Goal: Task Accomplishment & Management: Complete application form

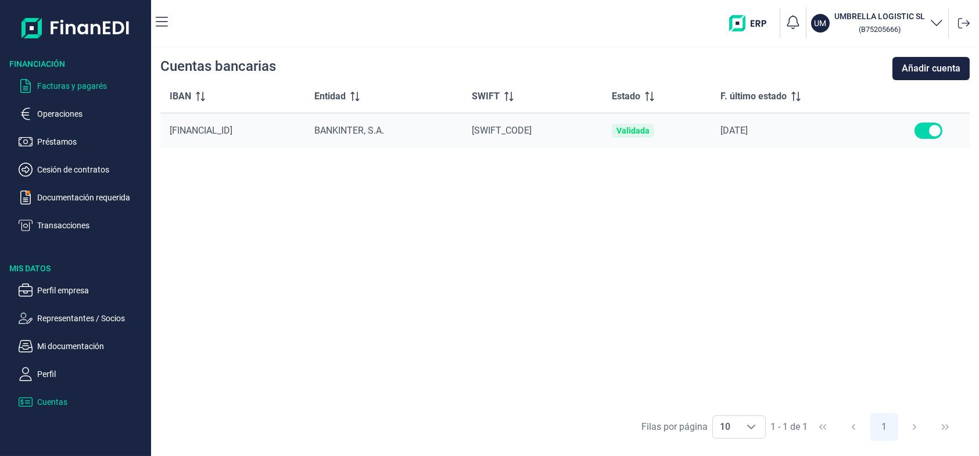
click at [60, 83] on p "Facturas y pagarés" at bounding box center [91, 86] width 109 height 14
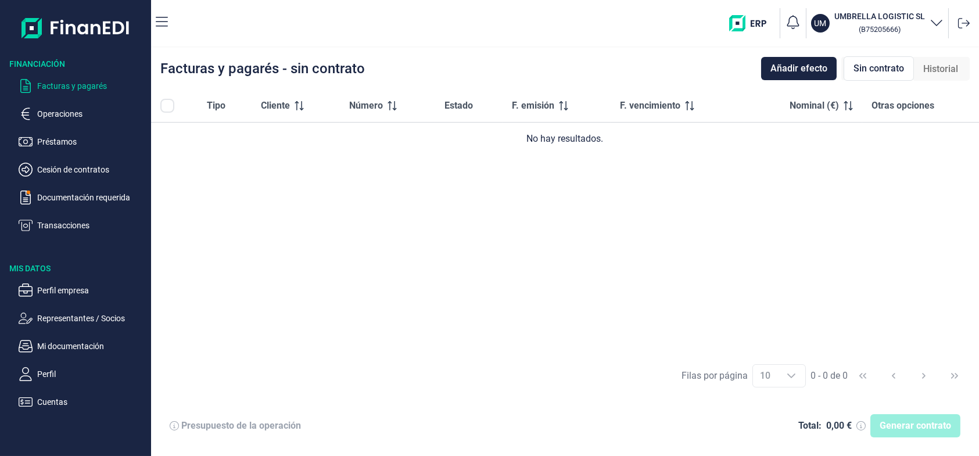
click at [56, 82] on p "Facturas y pagarés" at bounding box center [91, 86] width 109 height 14
click at [56, 17] on img at bounding box center [75, 27] width 109 height 37
click at [148, 25] on div at bounding box center [75, 23] width 151 height 46
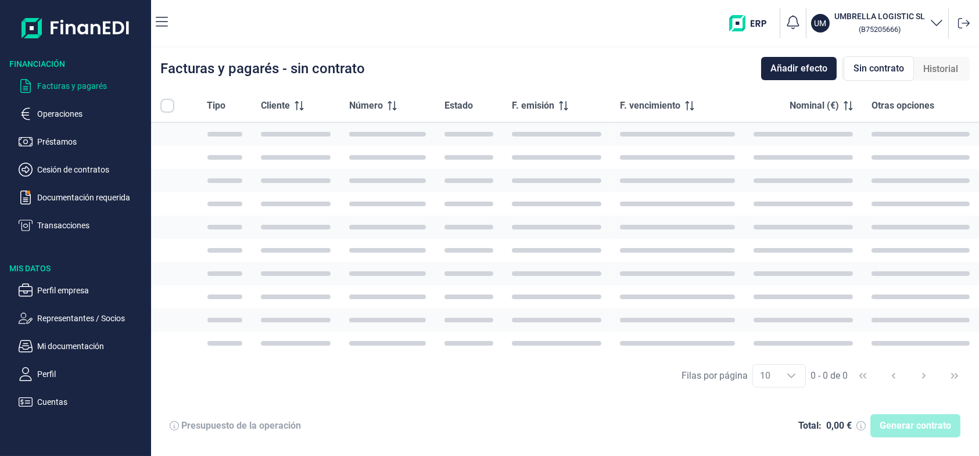
click at [152, 23] on nav "UM UMBRELLA LOGISTIC SL ( B75205666 )" at bounding box center [565, 23] width 828 height 46
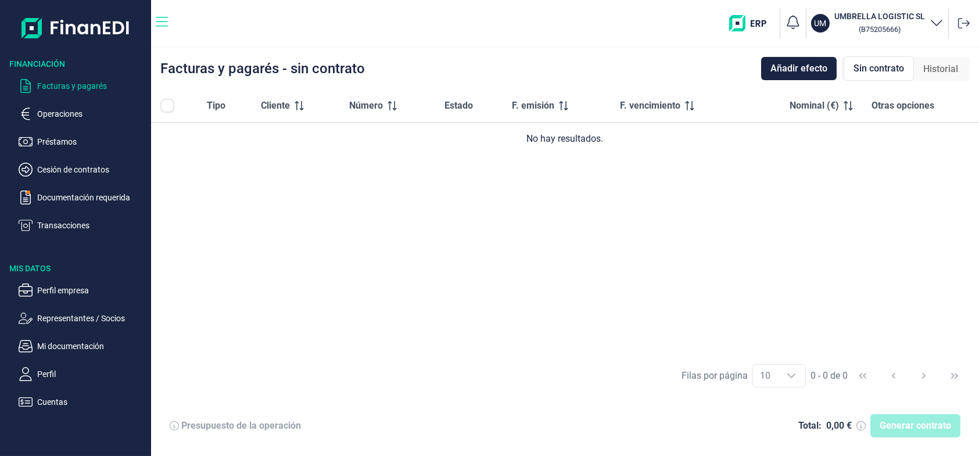
click at [162, 21] on icon "button" at bounding box center [162, 22] width 12 height 10
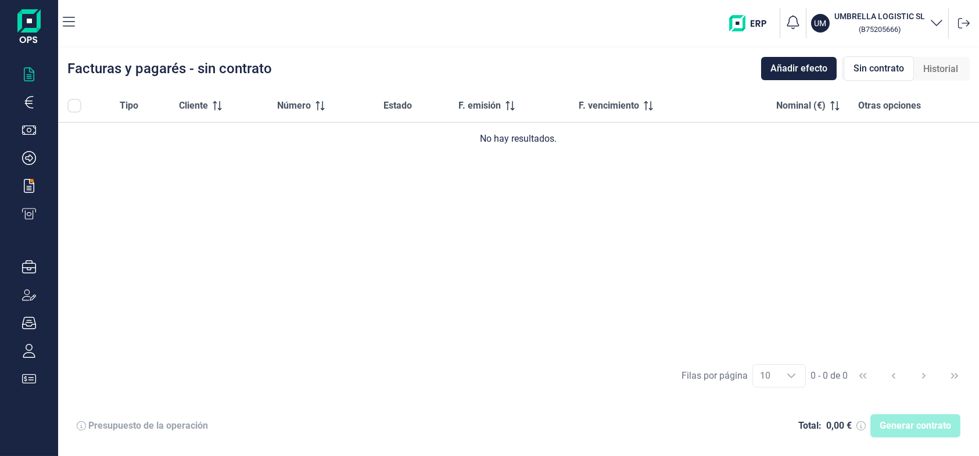
drag, startPoint x: 171, startPoint y: 16, endPoint x: 166, endPoint y: 19, distance: 6.8
click at [171, 16] on div "UM UMBRELLA LOGISTIC SL ( B75205666 )" at bounding box center [529, 23] width 890 height 37
click at [165, 20] on div "UM UMBRELLA LOGISTIC SL ( B75205666 )" at bounding box center [529, 23] width 890 height 37
drag, startPoint x: 95, startPoint y: 433, endPoint x: 33, endPoint y: 409, distance: 67.1
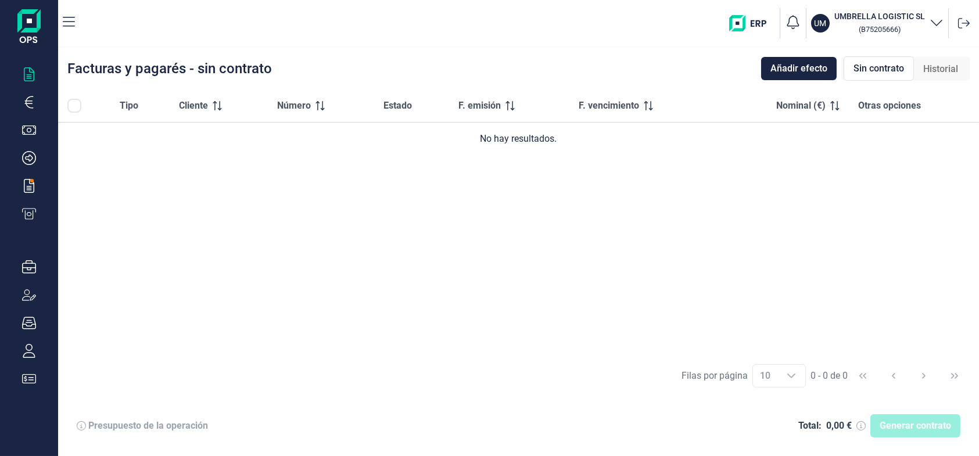
click at [95, 433] on div "Presupuesto de la operación Total: 0,00 € Generar contrato" at bounding box center [518, 426] width 902 height 42
click at [29, 375] on icon "button" at bounding box center [29, 379] width 14 height 14
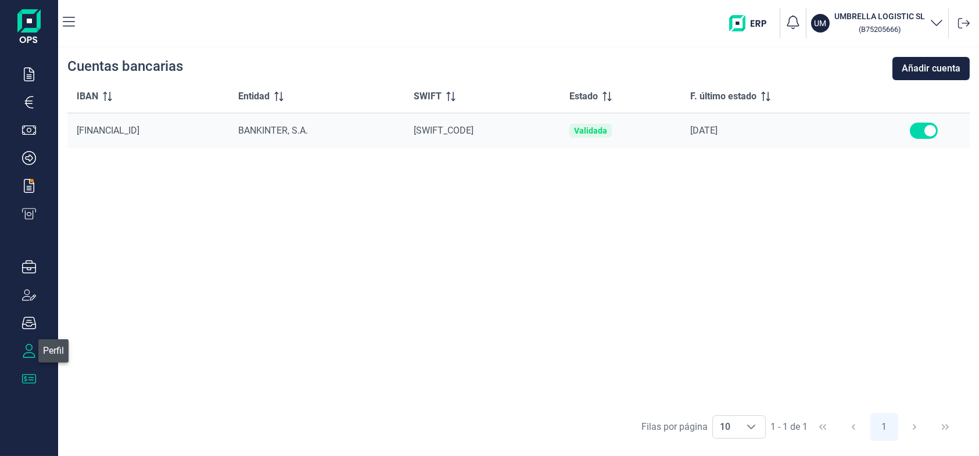
click at [33, 354] on icon "button" at bounding box center [29, 351] width 12 height 14
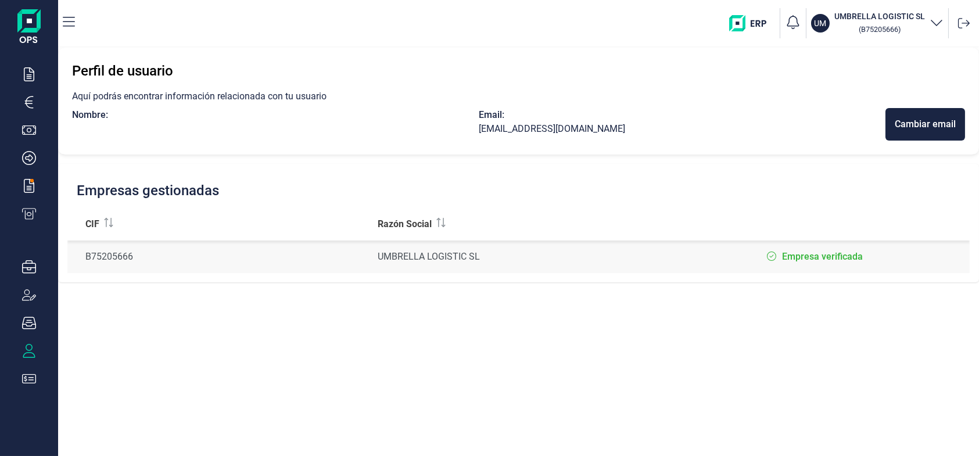
click at [166, 19] on div "UM UMBRELLA LOGISTIC SL ( B75205666 )" at bounding box center [529, 23] width 890 height 37
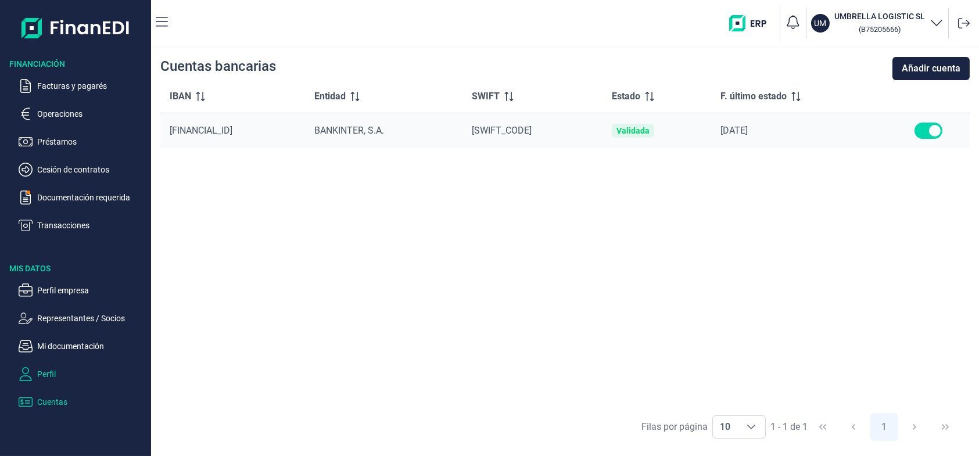
click at [50, 375] on p "Perfil" at bounding box center [91, 374] width 109 height 14
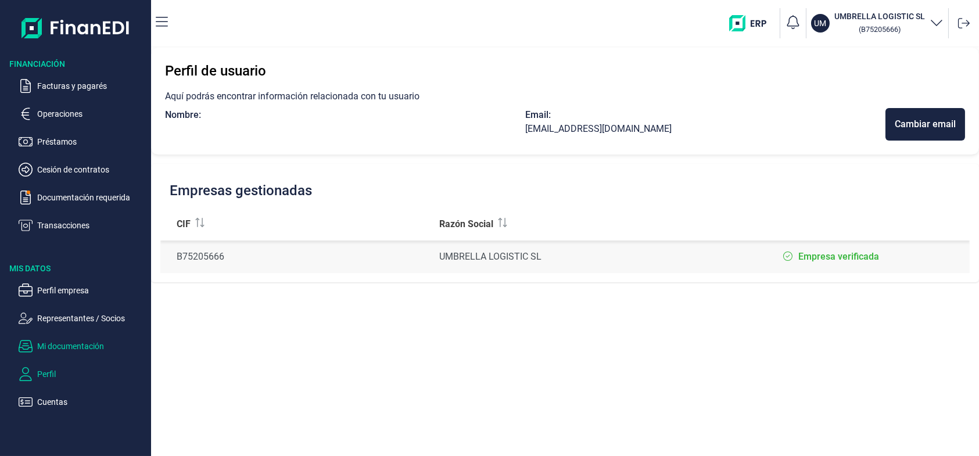
click at [68, 349] on p "Mi documentación" at bounding box center [91, 346] width 109 height 14
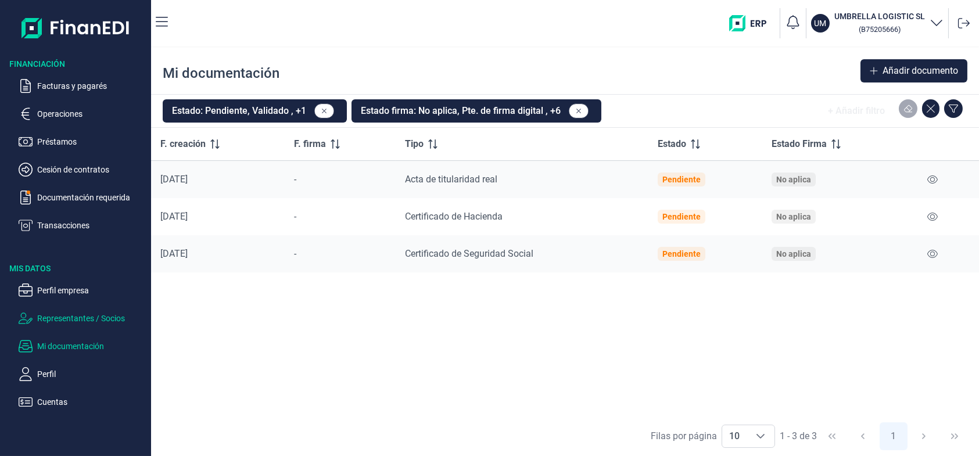
click at [62, 319] on p "Representantes / Socios" at bounding box center [91, 318] width 109 height 14
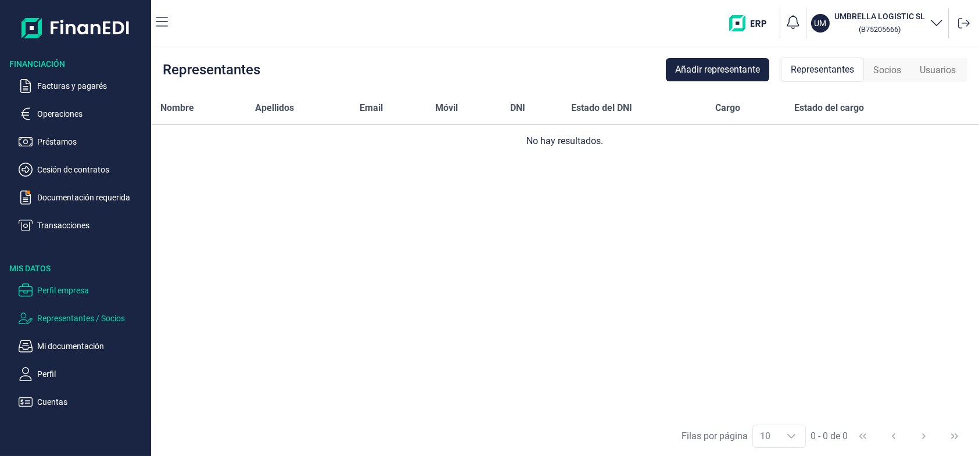
click at [67, 290] on p "Perfil empresa" at bounding box center [91, 290] width 109 height 14
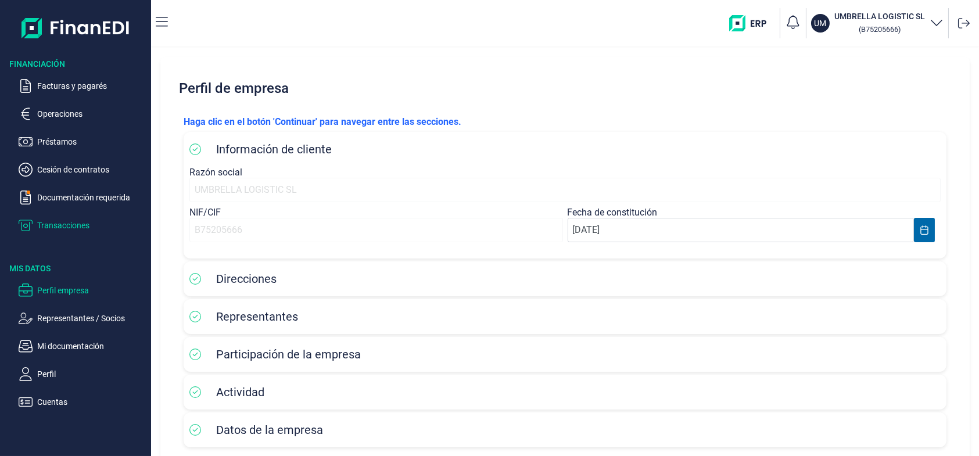
click at [79, 224] on p "Transacciones" at bounding box center [91, 225] width 109 height 14
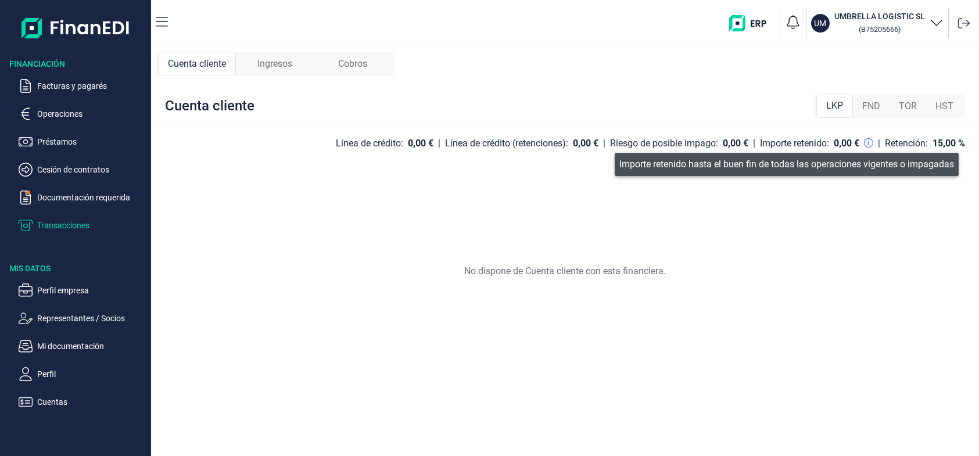
click at [868, 143] on icon at bounding box center [868, 142] width 9 height 9
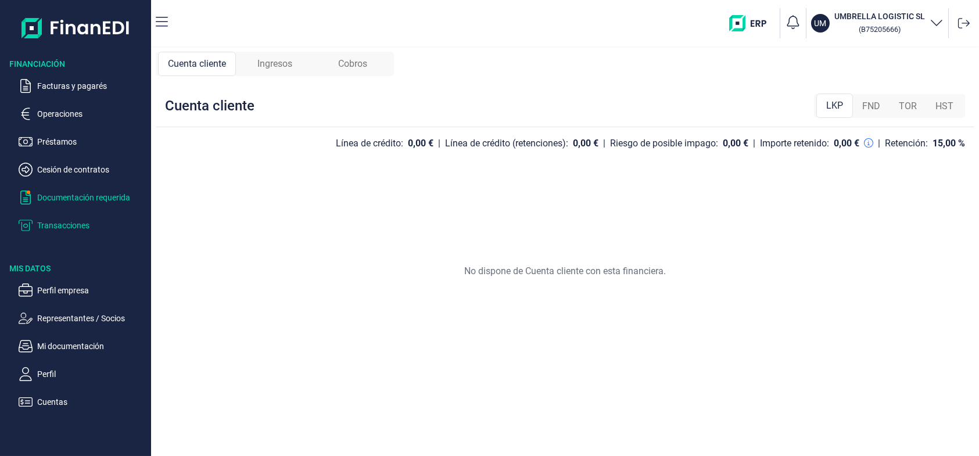
click at [67, 202] on p "Documentación requerida" at bounding box center [91, 198] width 109 height 14
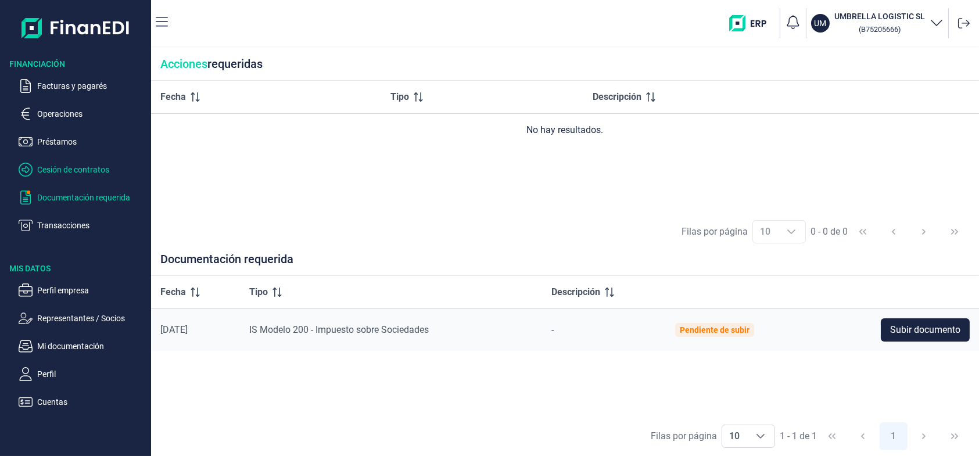
click at [80, 171] on p "Cesión de contratos" at bounding box center [91, 170] width 109 height 14
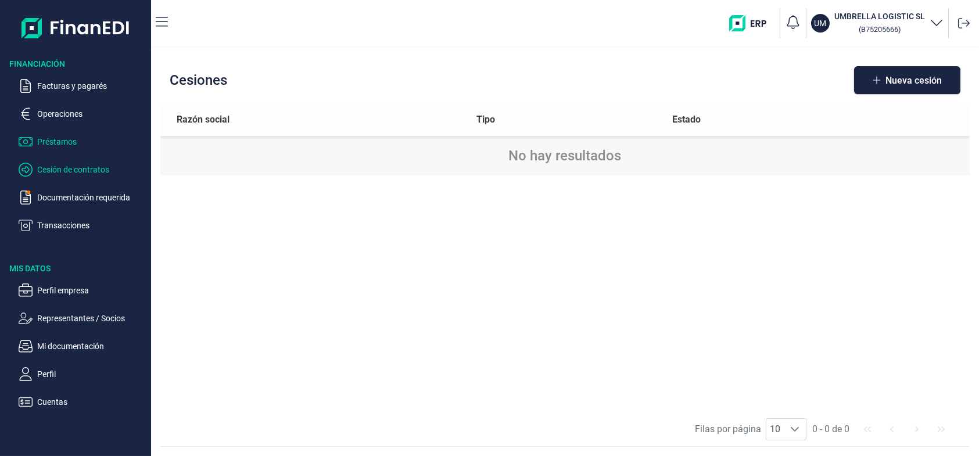
click at [45, 143] on p "Préstamos" at bounding box center [91, 142] width 109 height 14
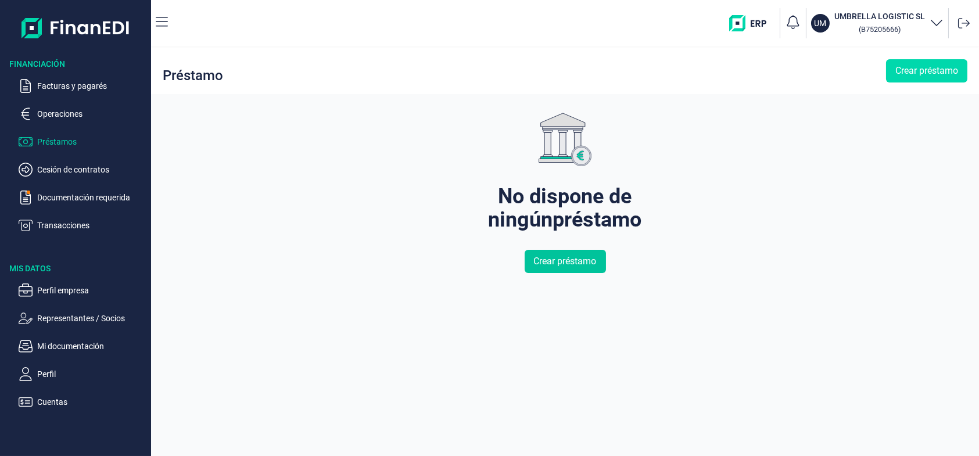
click at [567, 263] on span "Crear préstamo" at bounding box center [565, 261] width 63 height 14
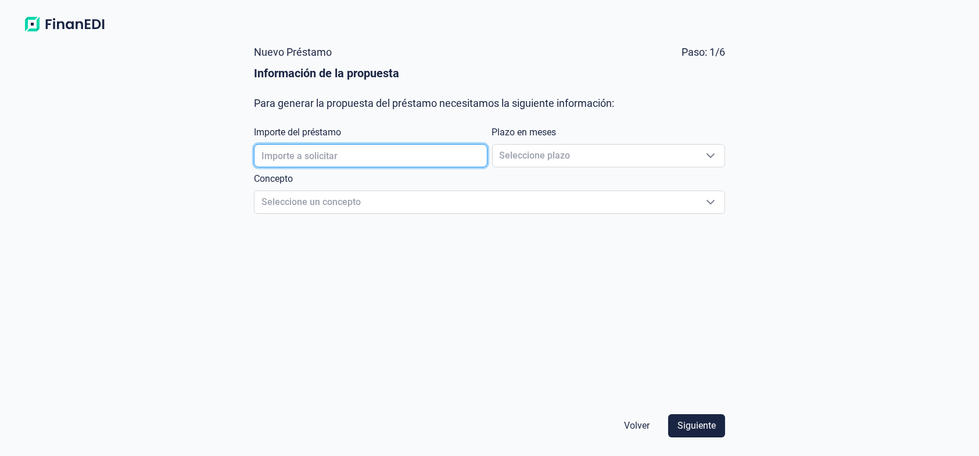
click at [347, 161] on input "text" at bounding box center [370, 155] width 233 height 23
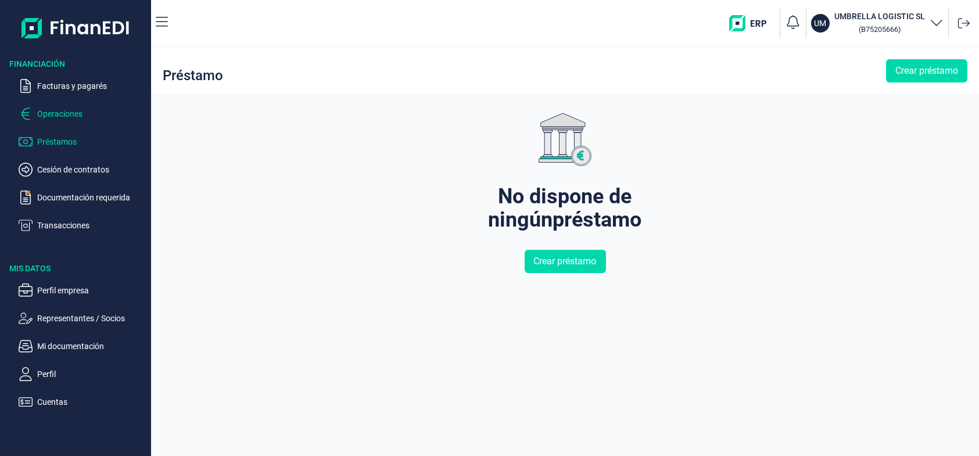
click at [53, 108] on p "Operaciones" at bounding box center [91, 114] width 109 height 14
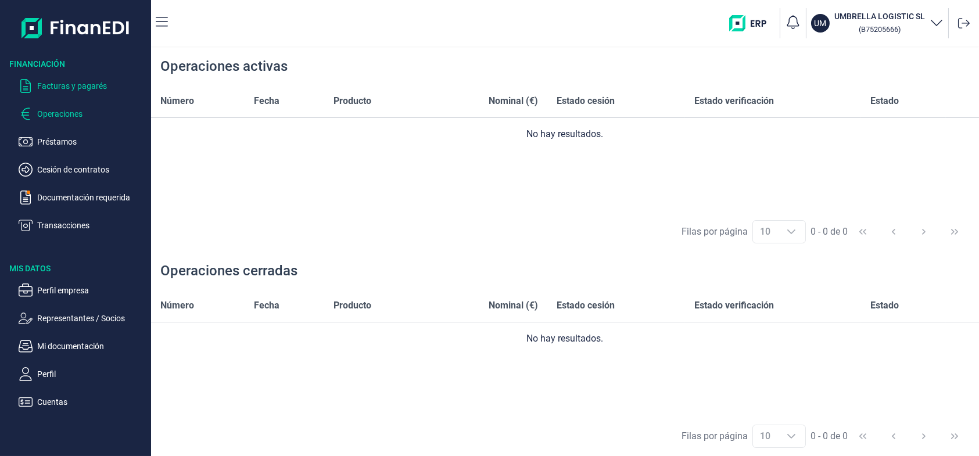
click at [54, 88] on p "Facturas y pagarés" at bounding box center [91, 86] width 109 height 14
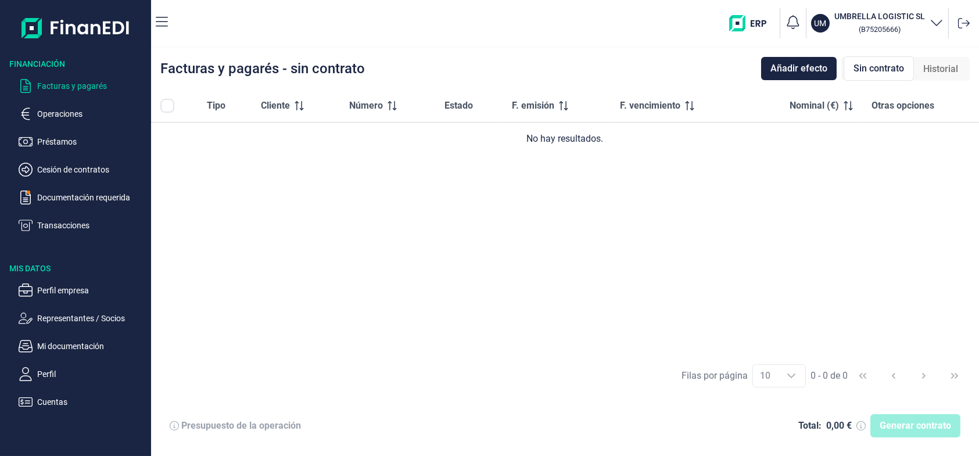
click at [863, 68] on span "Sin contrato" at bounding box center [878, 69] width 51 height 14
click at [815, 72] on span "Añadir efecto" at bounding box center [798, 69] width 57 height 14
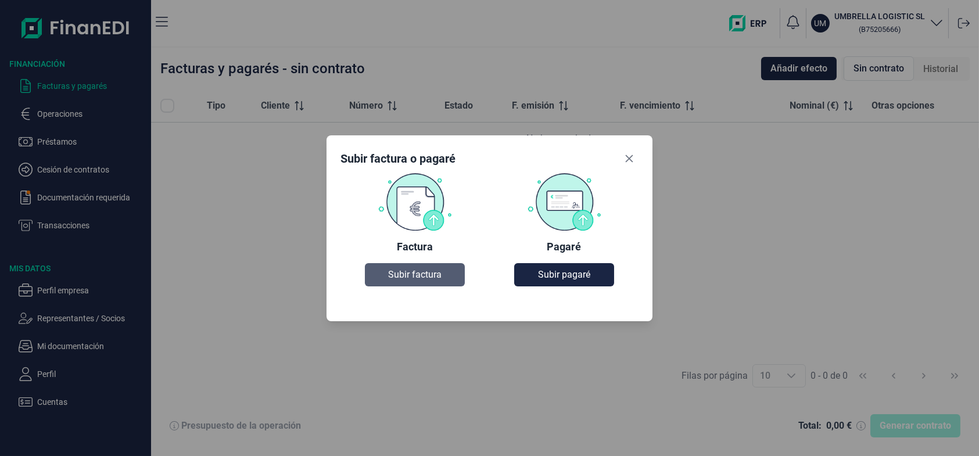
click at [424, 267] on button "Subir factura" at bounding box center [414, 274] width 99 height 23
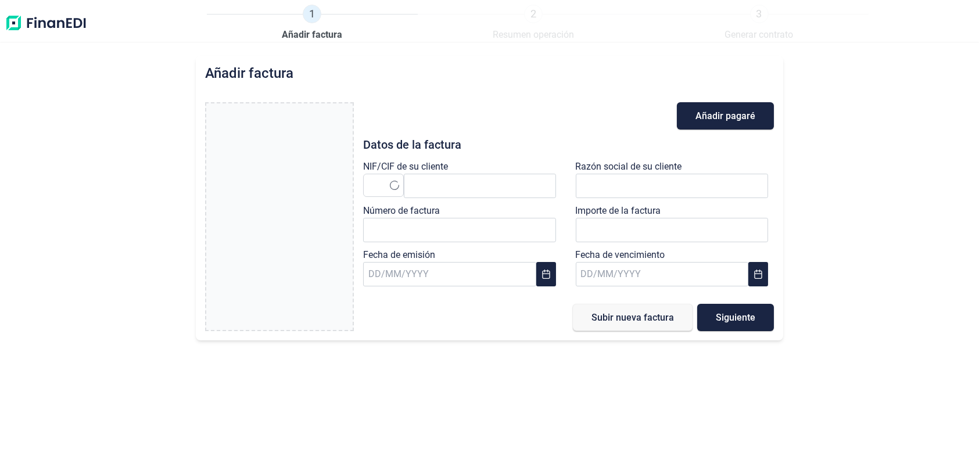
type input "0,00 €"
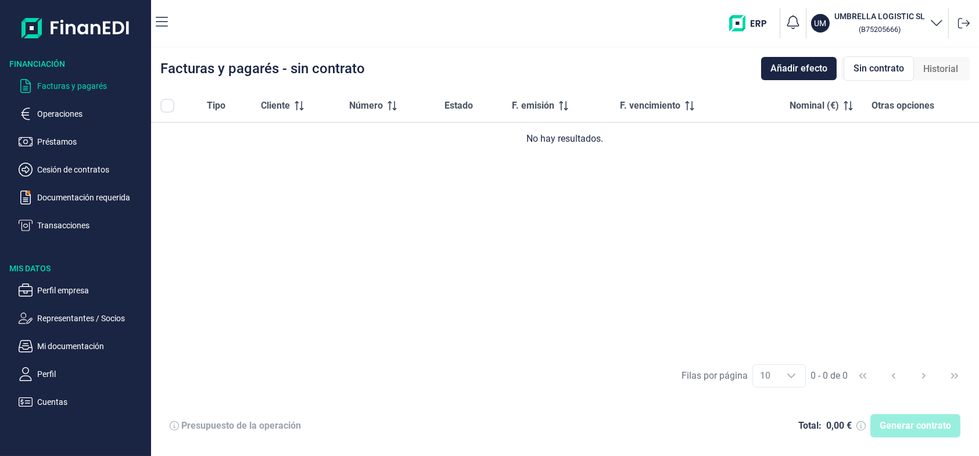
click at [53, 27] on img at bounding box center [75, 27] width 109 height 37
click at [51, 195] on p "Documentación requerida" at bounding box center [91, 198] width 109 height 14
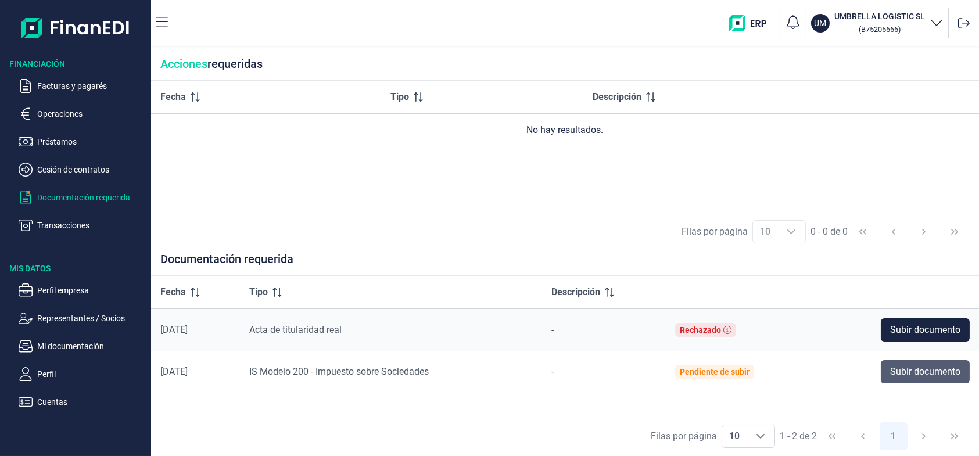
click at [890, 375] on span "Subir documento" at bounding box center [925, 372] width 70 height 14
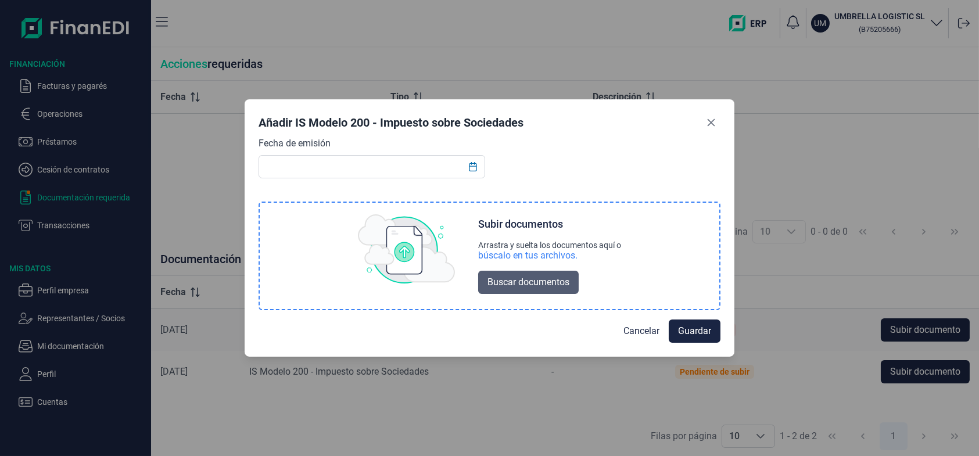
click at [506, 282] on span "Buscar documentos" at bounding box center [528, 282] width 82 height 14
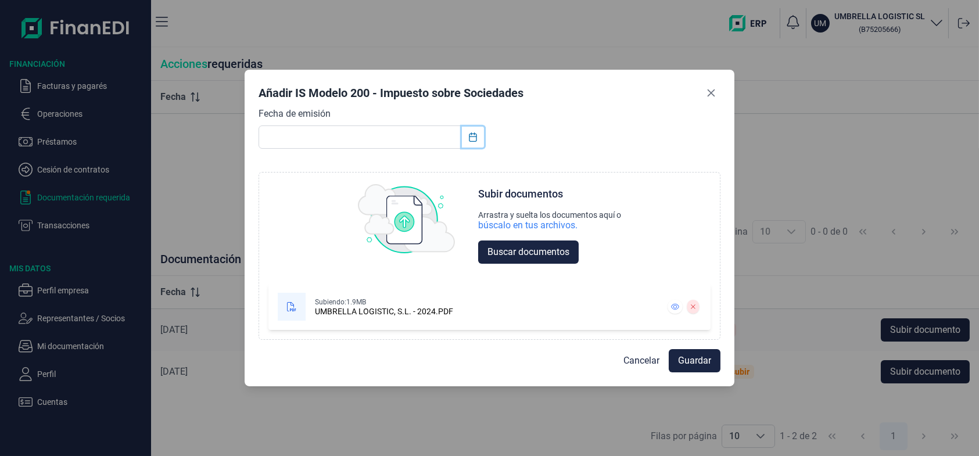
click at [469, 138] on icon "Choose Date" at bounding box center [473, 136] width 8 height 9
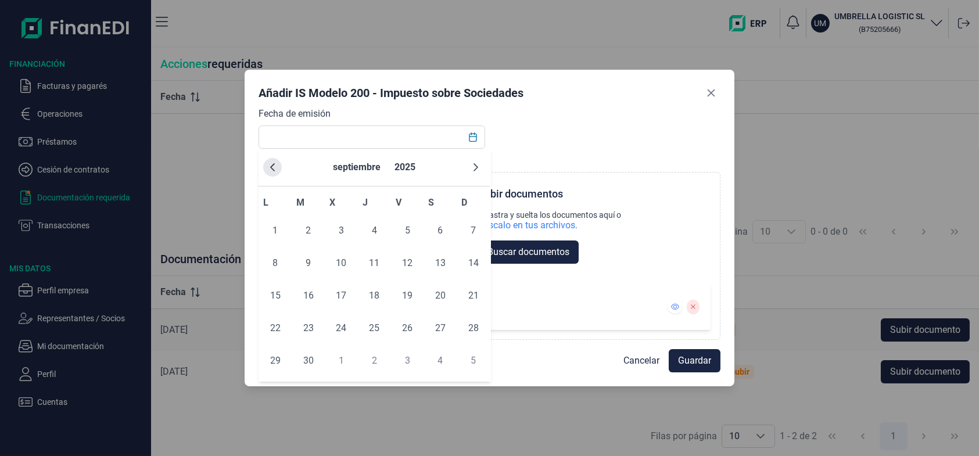
click at [268, 167] on icon "Previous Month" at bounding box center [272, 167] width 9 height 9
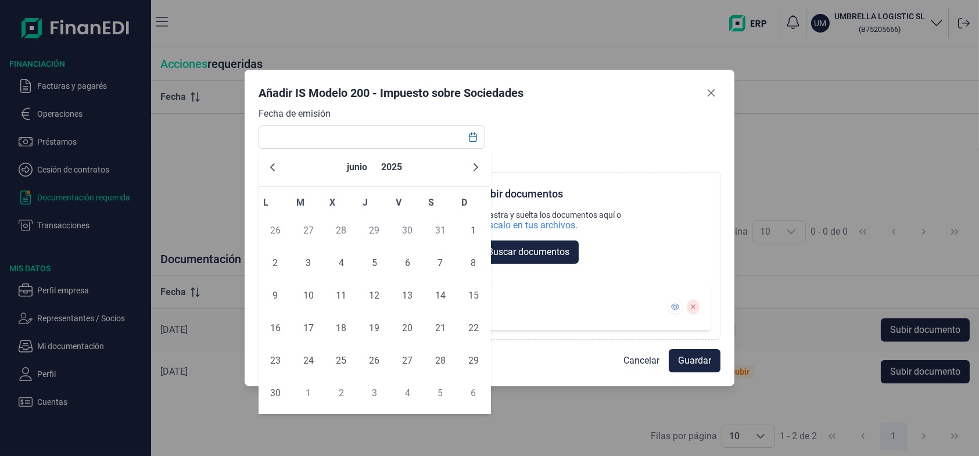
click at [268, 167] on icon "Previous Month" at bounding box center [272, 167] width 9 height 9
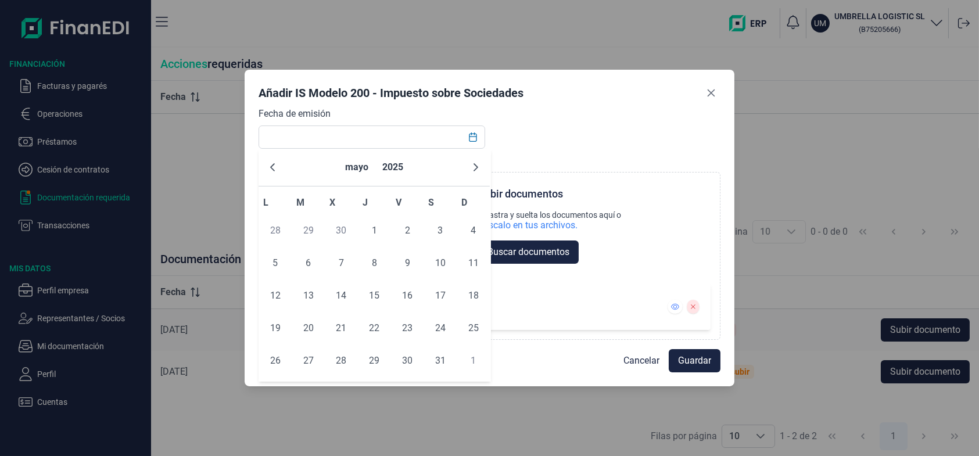
click at [268, 167] on icon "Previous Month" at bounding box center [272, 167] width 9 height 9
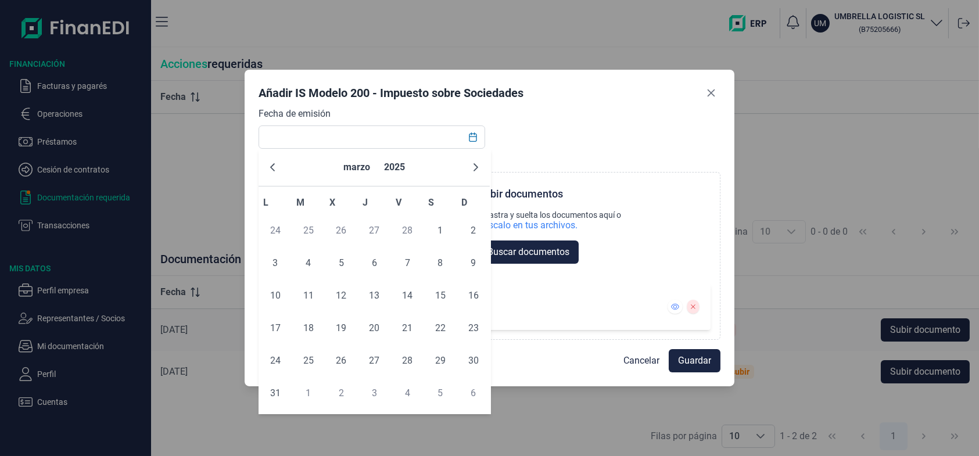
click at [268, 167] on icon "Previous Month" at bounding box center [272, 167] width 9 height 9
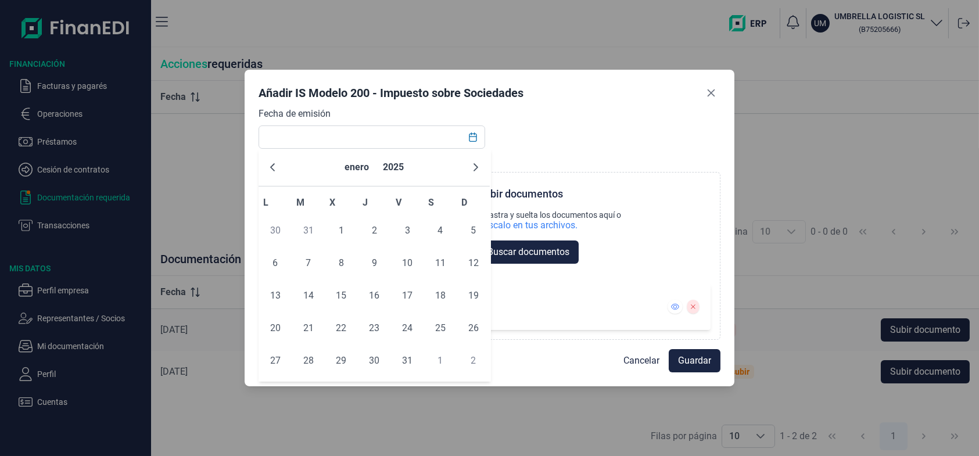
click at [268, 167] on icon "Previous Month" at bounding box center [272, 167] width 9 height 9
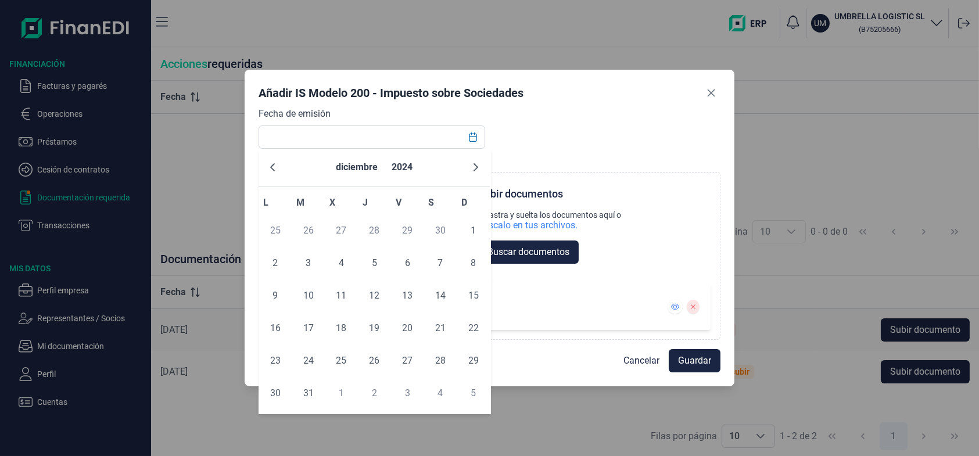
click at [268, 167] on icon "Previous Month" at bounding box center [272, 167] width 9 height 9
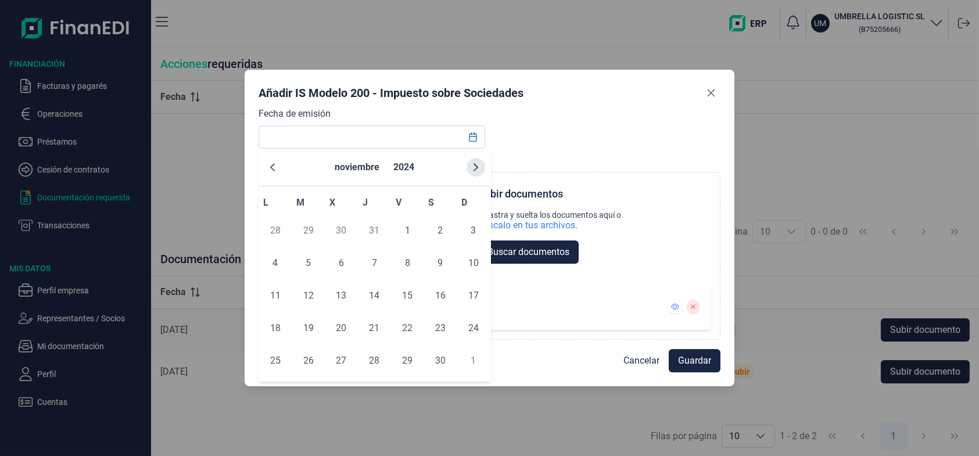
click at [469, 165] on button "Next Month" at bounding box center [475, 167] width 19 height 19
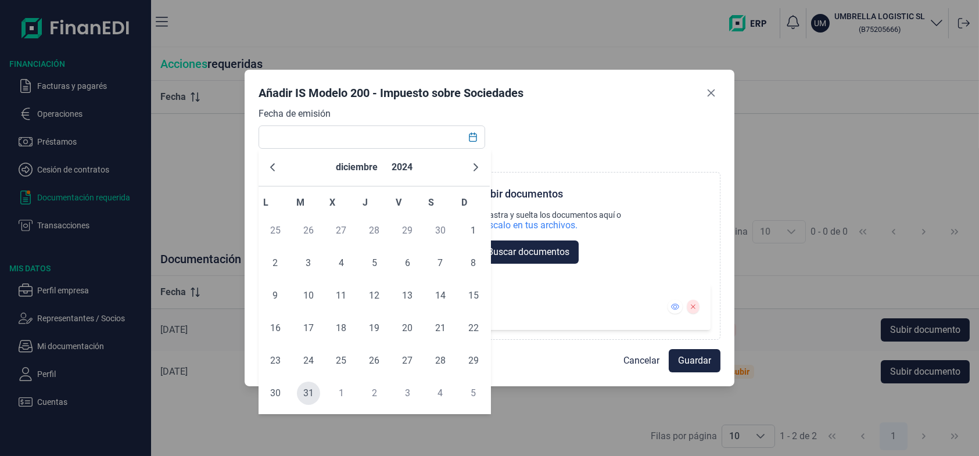
click at [307, 390] on span "31" at bounding box center [308, 393] width 23 height 23
type input "[DATE]"
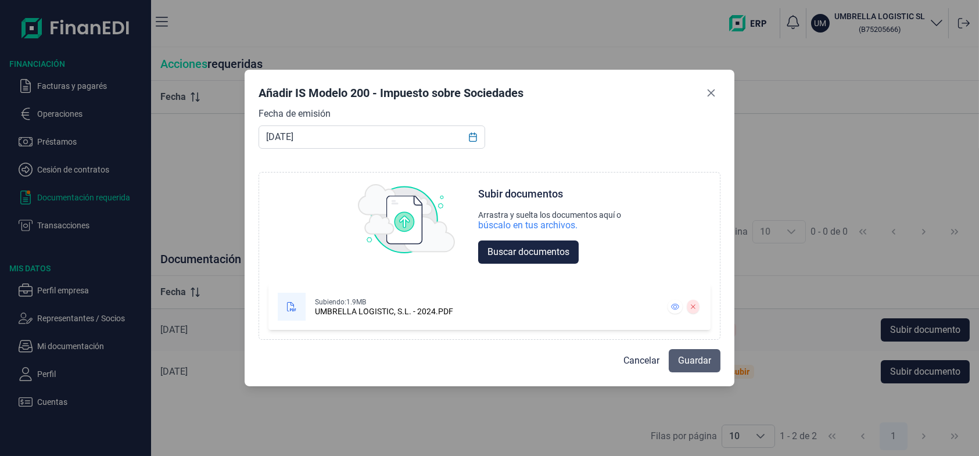
click at [681, 355] on span "Guardar" at bounding box center [694, 361] width 33 height 14
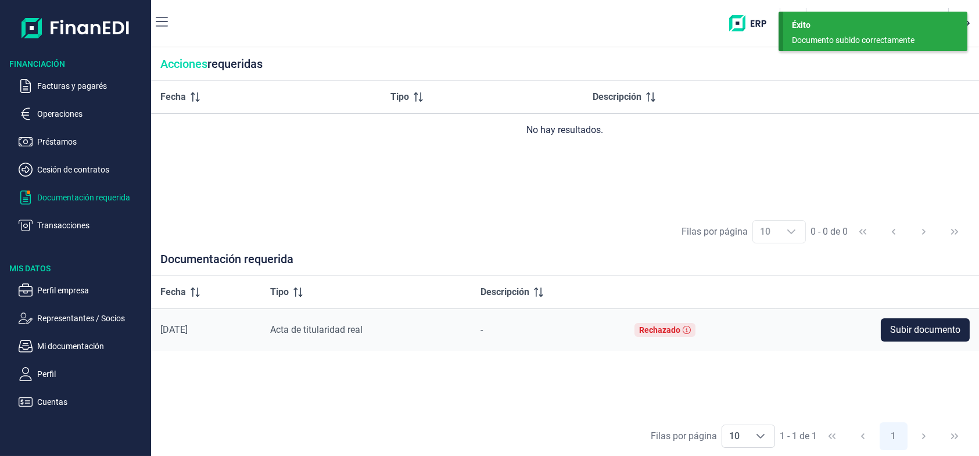
click at [800, 305] on th at bounding box center [876, 292] width 203 height 33
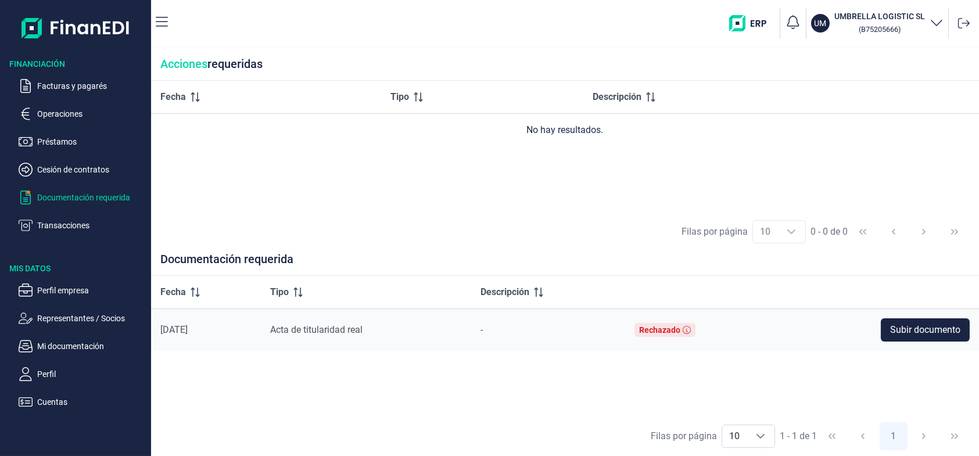
click at [75, 200] on p "Documentación requerida" at bounding box center [91, 198] width 109 height 14
click at [80, 163] on p "Cesión de contratos" at bounding box center [91, 170] width 109 height 14
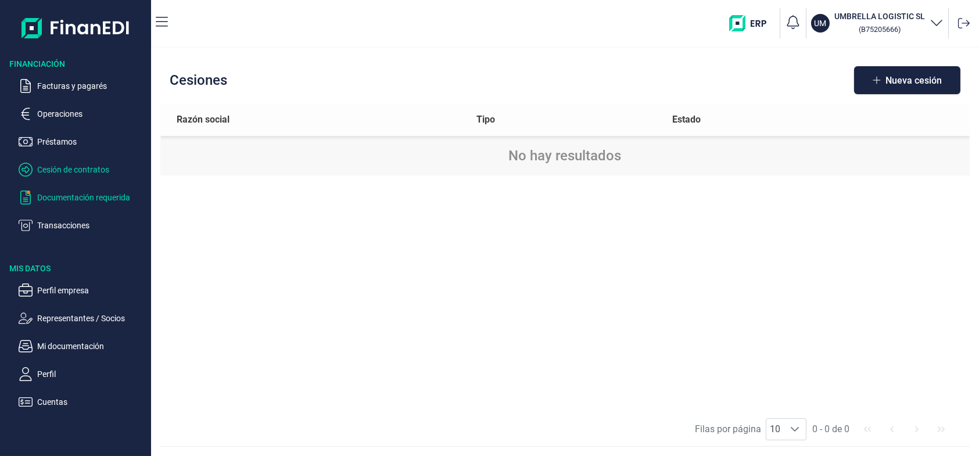
click at [78, 197] on p "Documentación requerida" at bounding box center [91, 198] width 109 height 14
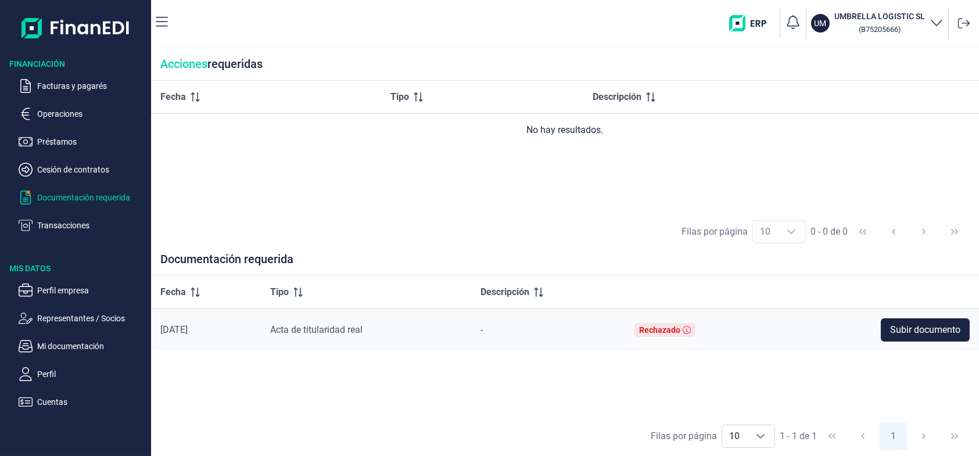
drag, startPoint x: 158, startPoint y: 62, endPoint x: 300, endPoint y: 68, distance: 141.8
click at [300, 68] on div "Acciones requeridas" at bounding box center [565, 64] width 828 height 33
click at [320, 66] on div "Acciones requeridas" at bounding box center [565, 64] width 828 height 33
drag, startPoint x: 290, startPoint y: 62, endPoint x: 160, endPoint y: 62, distance: 130.1
click at [160, 62] on div "Acciones requeridas" at bounding box center [565, 64] width 828 height 33
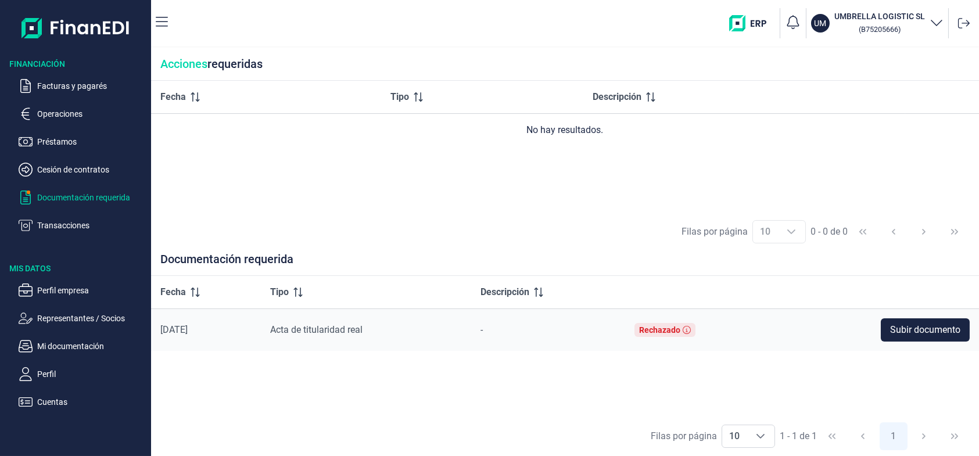
click at [160, 62] on span "Acciones" at bounding box center [183, 64] width 47 height 14
drag, startPoint x: 160, startPoint y: 62, endPoint x: 269, endPoint y: 62, distance: 109.2
click at [269, 62] on div "Acciones requeridas" at bounding box center [565, 64] width 828 height 33
click at [271, 62] on div "Acciones requeridas" at bounding box center [565, 64] width 828 height 33
drag, startPoint x: 271, startPoint y: 62, endPoint x: 176, endPoint y: 62, distance: 95.3
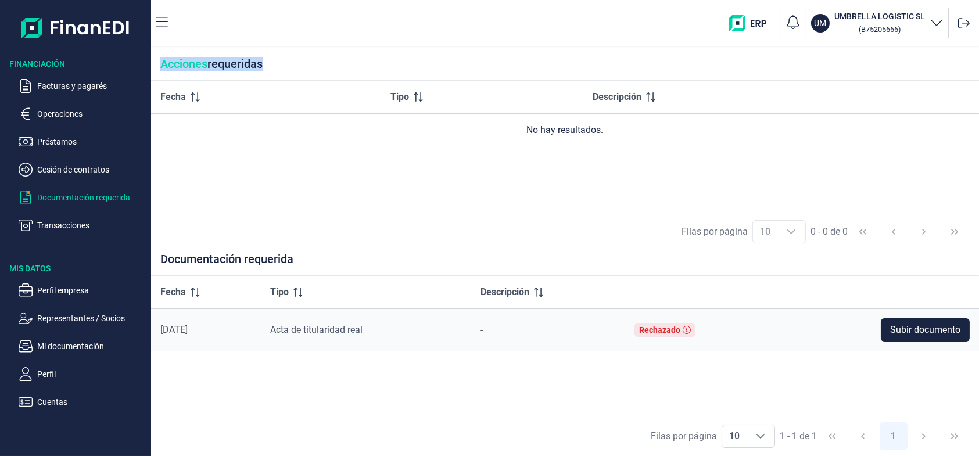
click at [176, 62] on div "Acciones requeridas" at bounding box center [565, 64] width 828 height 33
click at [284, 67] on div "Acciones requeridas" at bounding box center [565, 64] width 828 height 33
click at [765, 437] on div "Choose" at bounding box center [760, 436] width 28 height 22
click at [822, 376] on div "Fecha Tipo Descripción [DATE] Acta de titularidad real - Rechazado Subir docume…" at bounding box center [565, 346] width 828 height 141
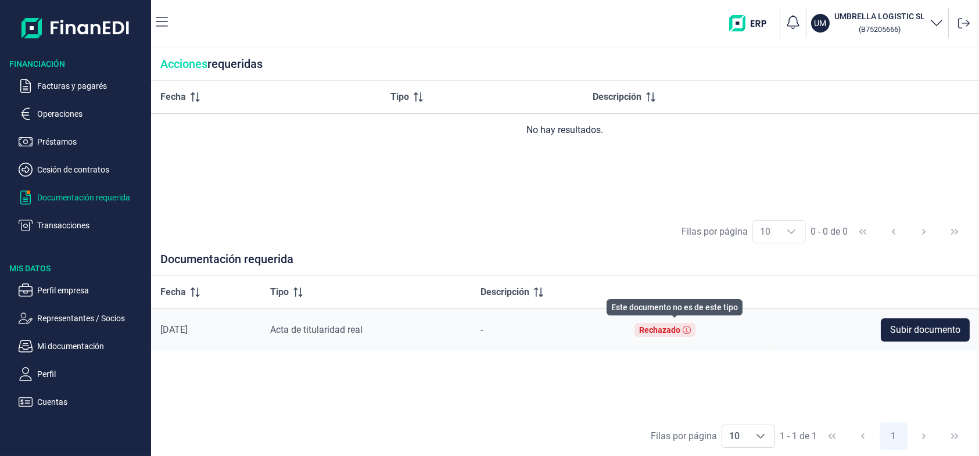
click at [691, 331] on icon at bounding box center [686, 330] width 8 height 8
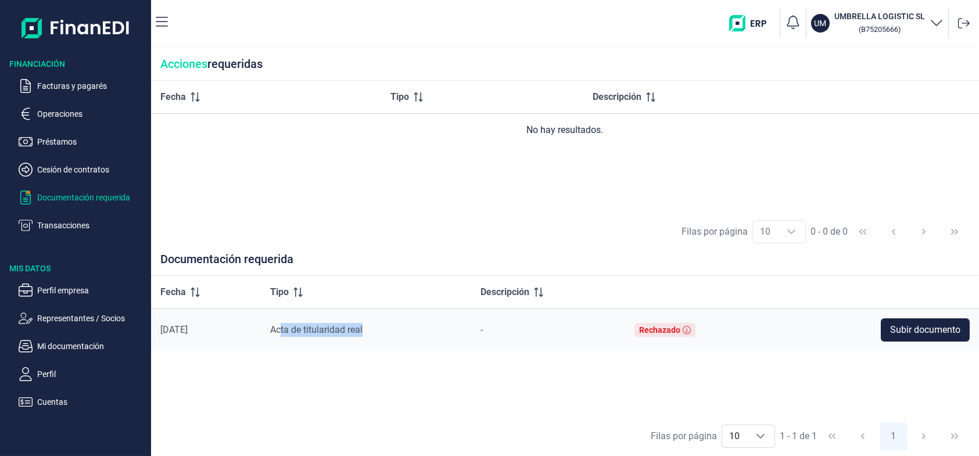
drag, startPoint x: 299, startPoint y: 328, endPoint x: 389, endPoint y: 332, distance: 90.7
click at [389, 332] on div "Acta de titularidad real" at bounding box center [365, 330] width 191 height 14
click at [391, 332] on div "Acta de titularidad real" at bounding box center [365, 330] width 191 height 14
drag, startPoint x: 388, startPoint y: 332, endPoint x: 277, endPoint y: 329, distance: 111.0
click at [277, 329] on td "Acta de titularidad real" at bounding box center [366, 329] width 210 height 42
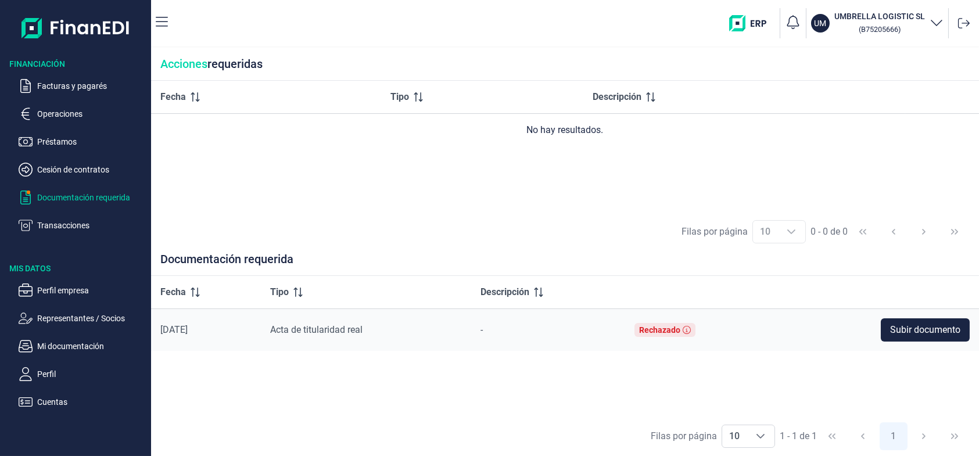
click at [303, 362] on div "Fecha Tipo Descripción [DATE] Acta de titularidad real - Rechazado Subir docume…" at bounding box center [565, 346] width 828 height 141
click at [81, 170] on p "Cesión de contratos" at bounding box center [91, 170] width 109 height 14
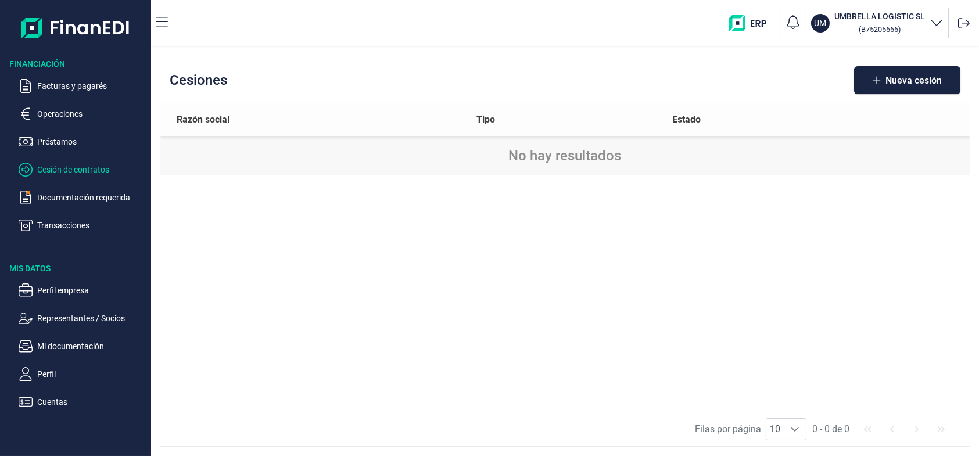
click at [76, 186] on ul "Facturas y pagarés Operaciones Préstamos Cesión de contratos Documentación requ…" at bounding box center [75, 151] width 151 height 163
click at [74, 195] on p "Documentación requerida" at bounding box center [91, 198] width 109 height 14
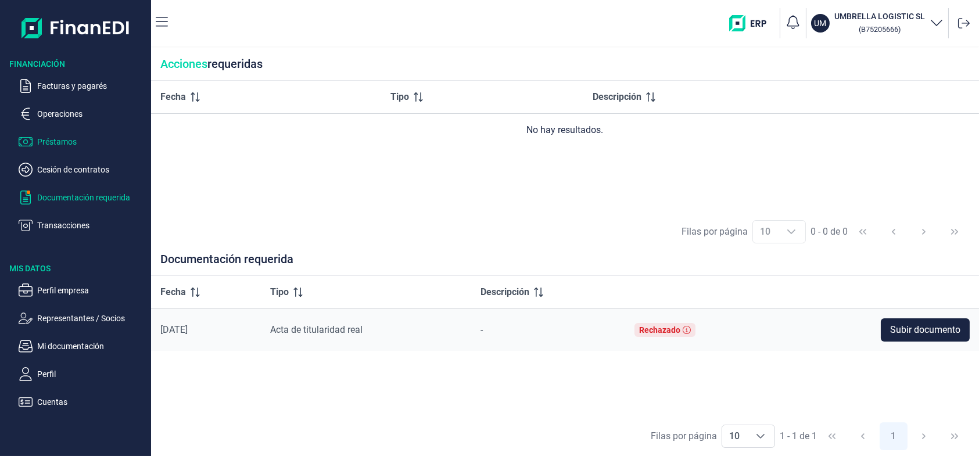
click at [56, 135] on p "Préstamos" at bounding box center [91, 142] width 109 height 14
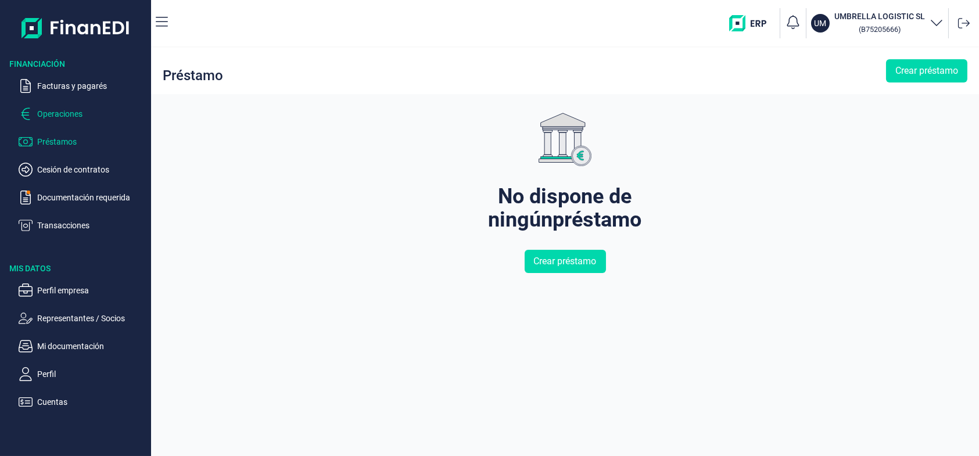
click at [66, 108] on p "Operaciones" at bounding box center [91, 114] width 109 height 14
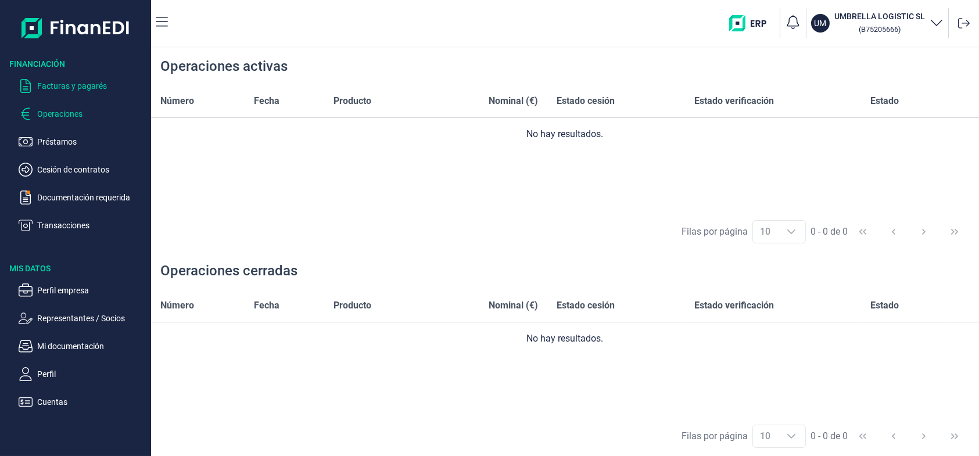
click at [79, 88] on p "Facturas y pagarés" at bounding box center [91, 86] width 109 height 14
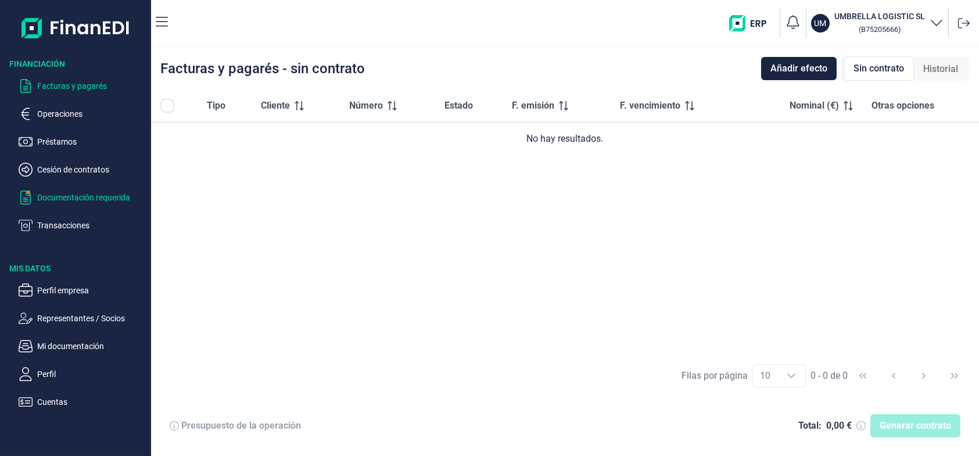
click at [124, 195] on p "Documentación requerida" at bounding box center [91, 198] width 109 height 14
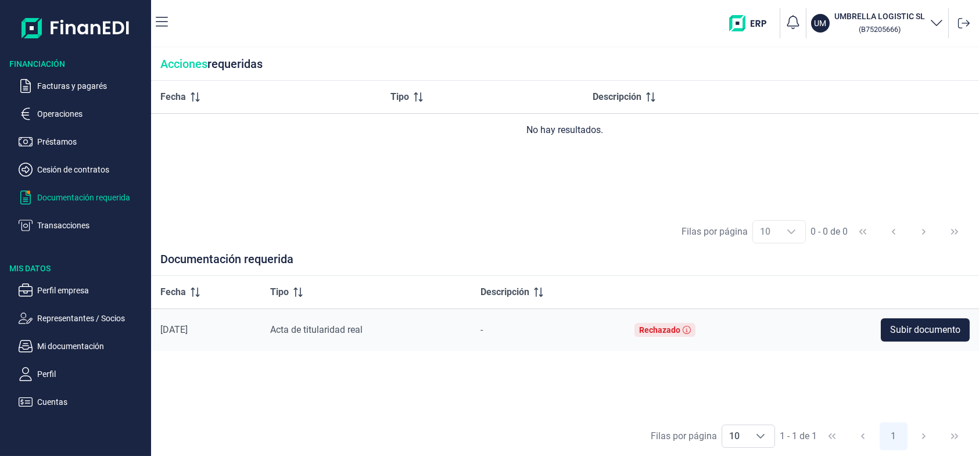
click at [346, 334] on span "Acta de titularidad real" at bounding box center [316, 329] width 92 height 11
click at [76, 161] on ul "Facturas y pagarés Operaciones Préstamos Cesión de contratos Documentación requ…" at bounding box center [75, 151] width 151 height 163
click at [58, 120] on p "Operaciones" at bounding box center [91, 114] width 109 height 14
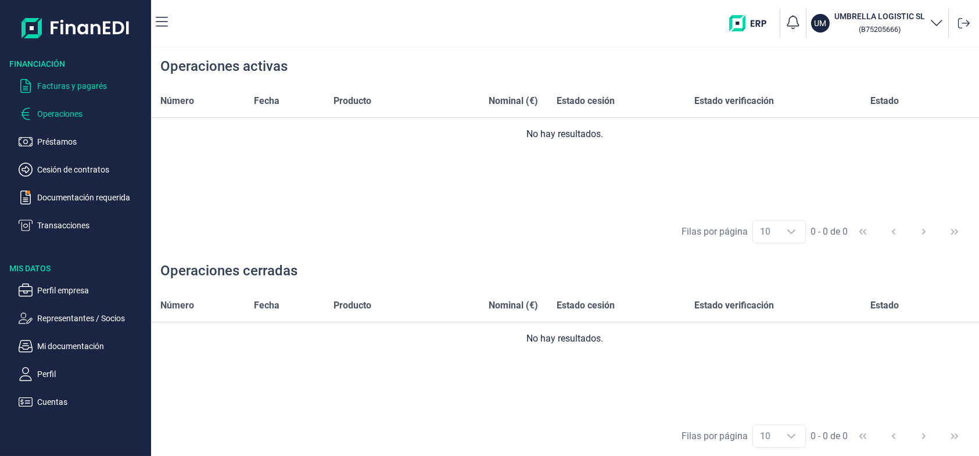
click at [54, 91] on p "Facturas y pagarés" at bounding box center [91, 86] width 109 height 14
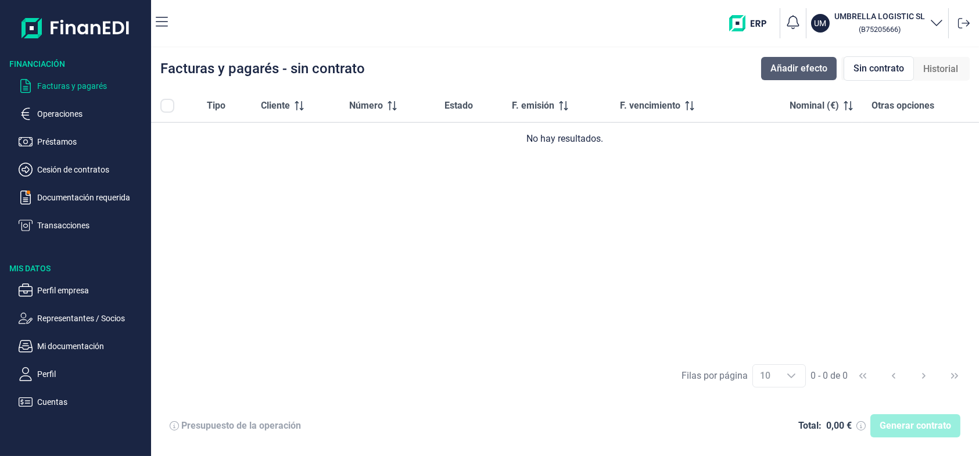
click at [810, 69] on span "Añadir efecto" at bounding box center [798, 69] width 57 height 14
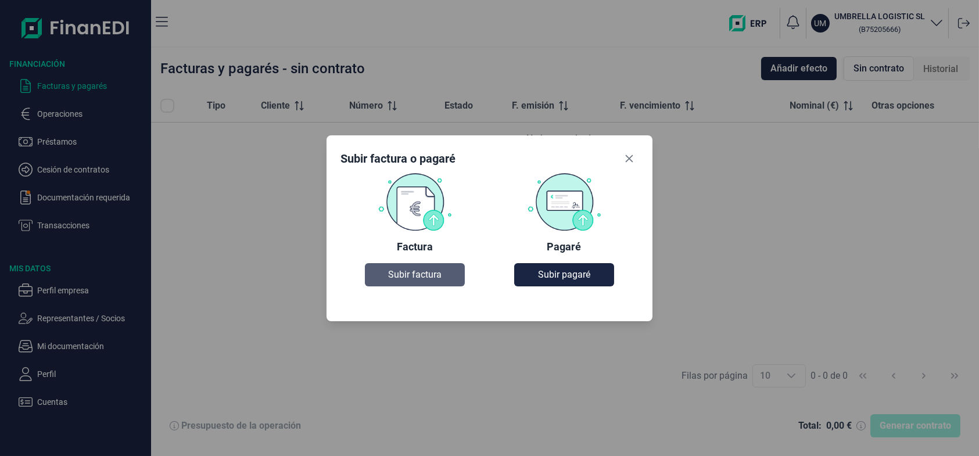
click at [403, 274] on span "Subir factura" at bounding box center [414, 275] width 53 height 14
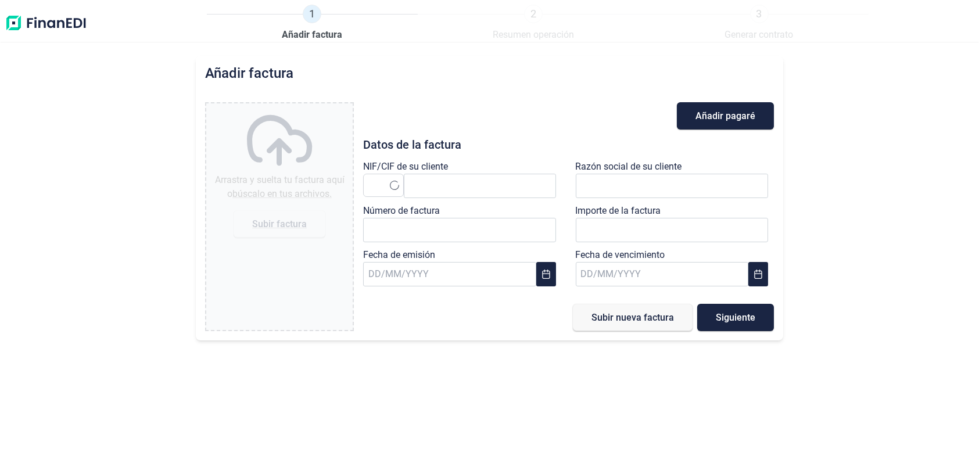
type input "0,00 €"
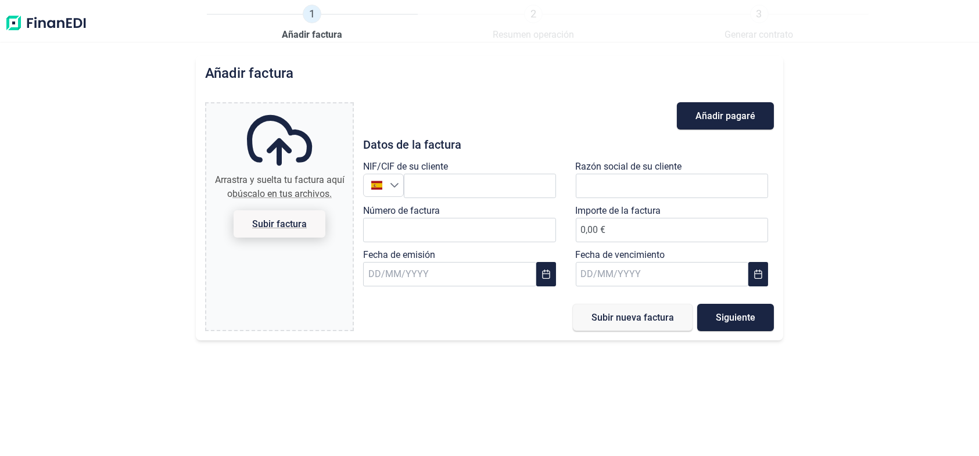
click at [282, 220] on span "Subir factura" at bounding box center [279, 224] width 55 height 9
click at [282, 107] on input "Arrastra y suelta tu factura aquí o búscalo en tus archivos. Subir factura" at bounding box center [279, 104] width 146 height 3
type input "C:\fakepath\B75205666_20250915_TB-2025-F_332 (1).pdf"
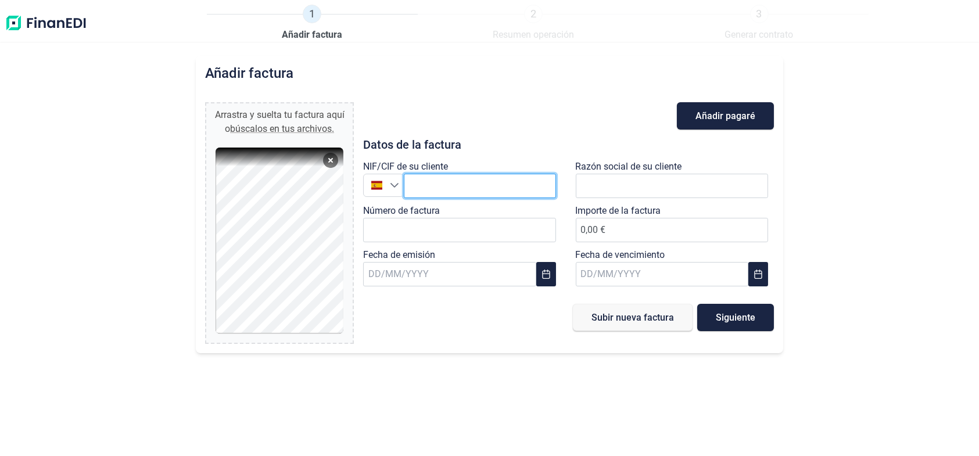
click at [419, 185] on input "text" at bounding box center [480, 186] width 152 height 24
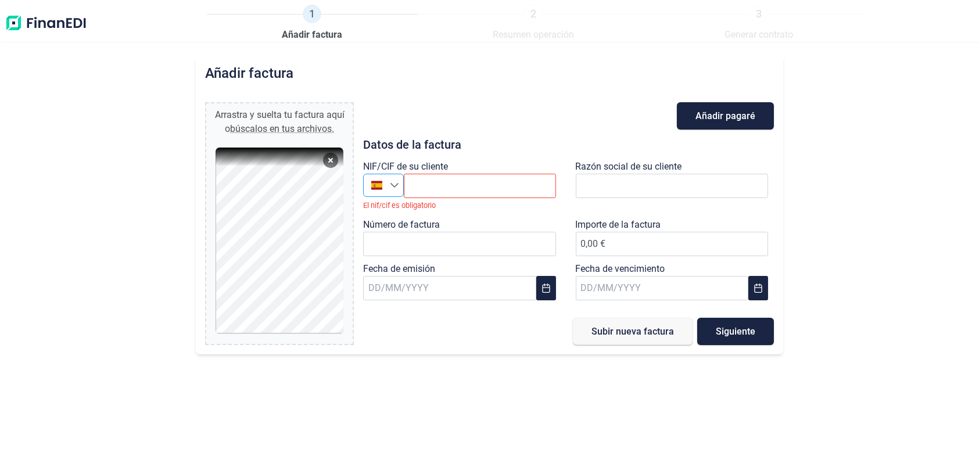
click at [399, 187] on div "Seleccione un país" at bounding box center [396, 185] width 13 height 22
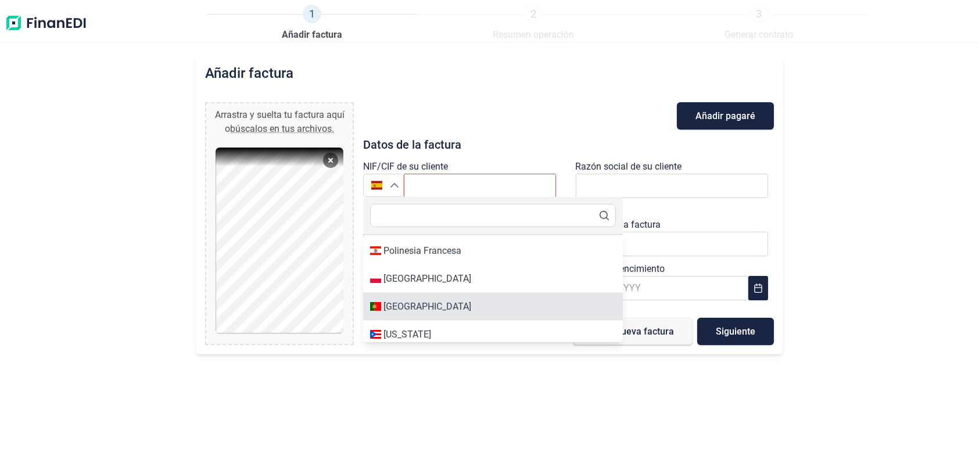
scroll to position [4922, 0]
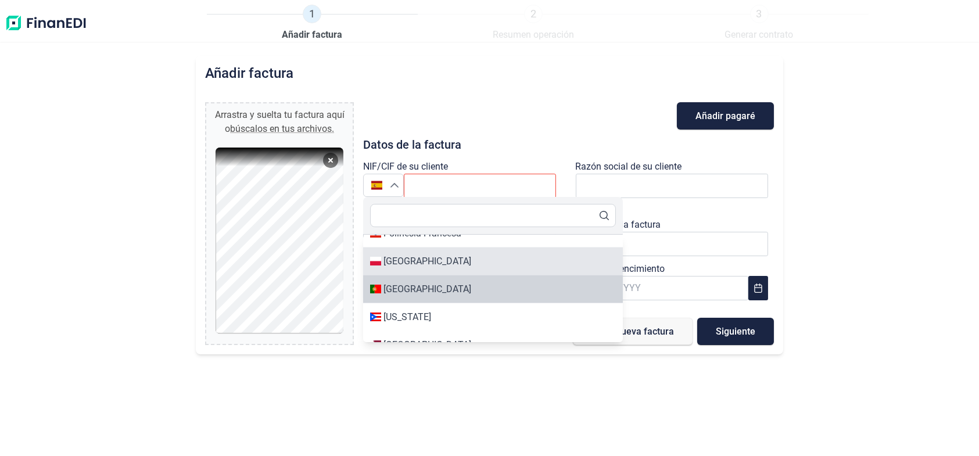
click at [404, 268] on li "Polonia" at bounding box center [493, 261] width 260 height 28
type input "Polonia"
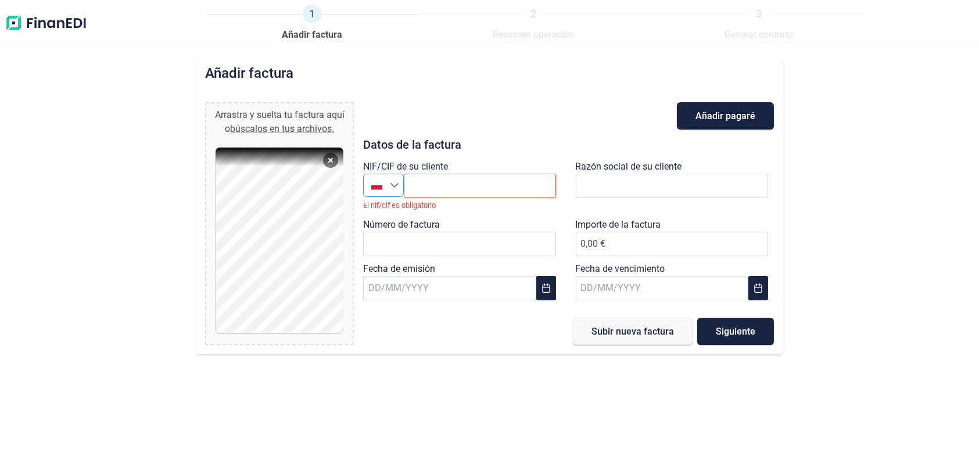
click at [399, 186] on div "Seleccione un país" at bounding box center [396, 185] width 13 height 22
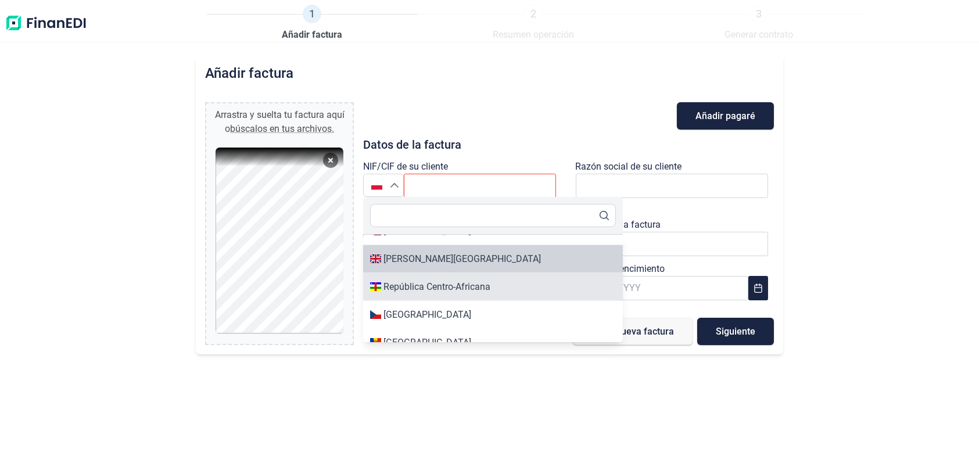
scroll to position [5061, 0]
click at [441, 290] on div "República Checa" at bounding box center [427, 289] width 88 height 14
type input "República Checa"
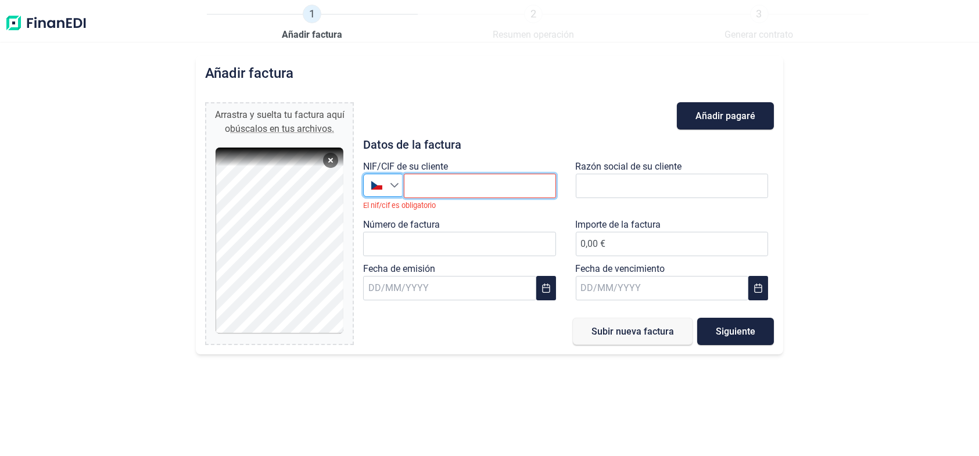
click at [431, 184] on input "text" at bounding box center [480, 186] width 152 height 24
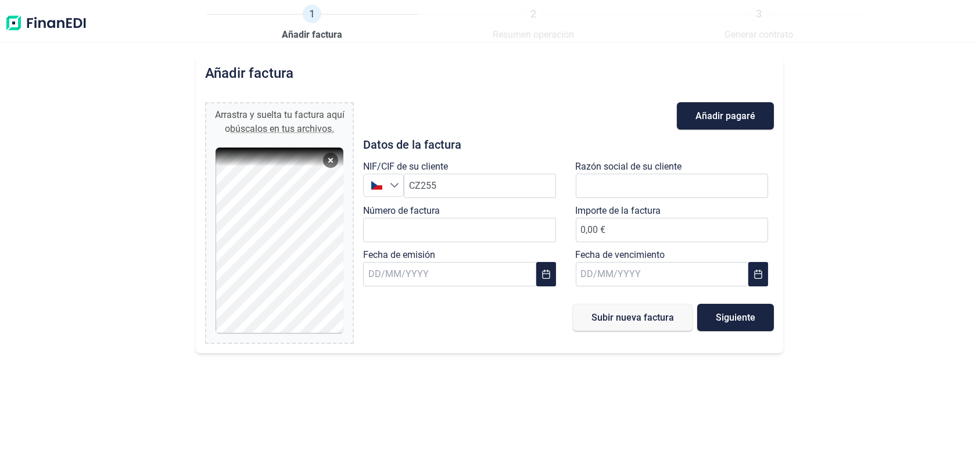
scroll to position [0, 0]
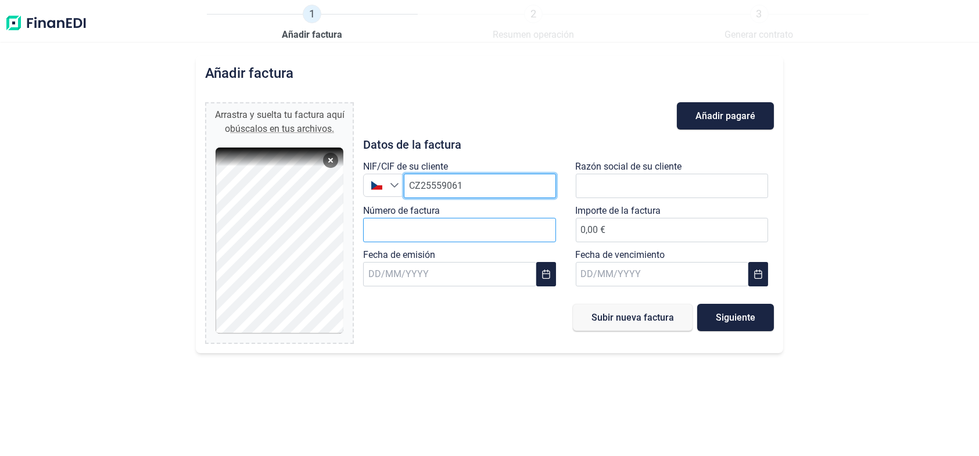
type input "CZ25559061"
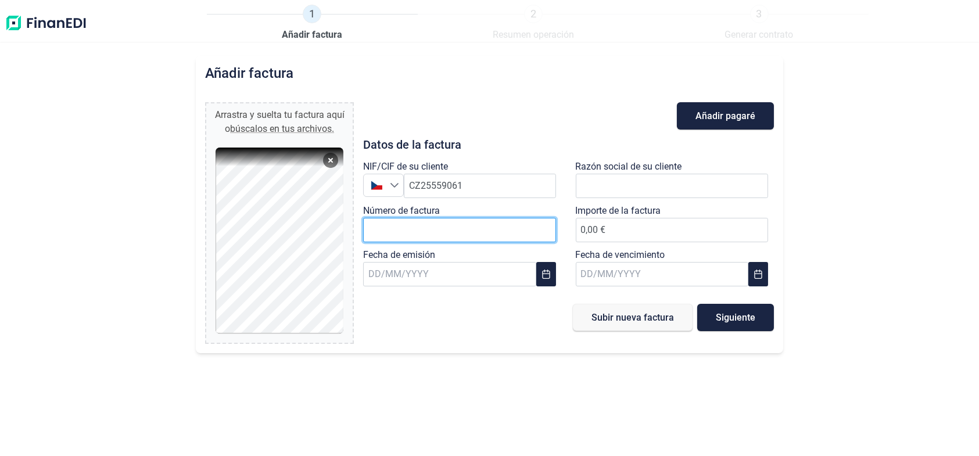
click at [477, 228] on input "Número de factura" at bounding box center [459, 230] width 193 height 24
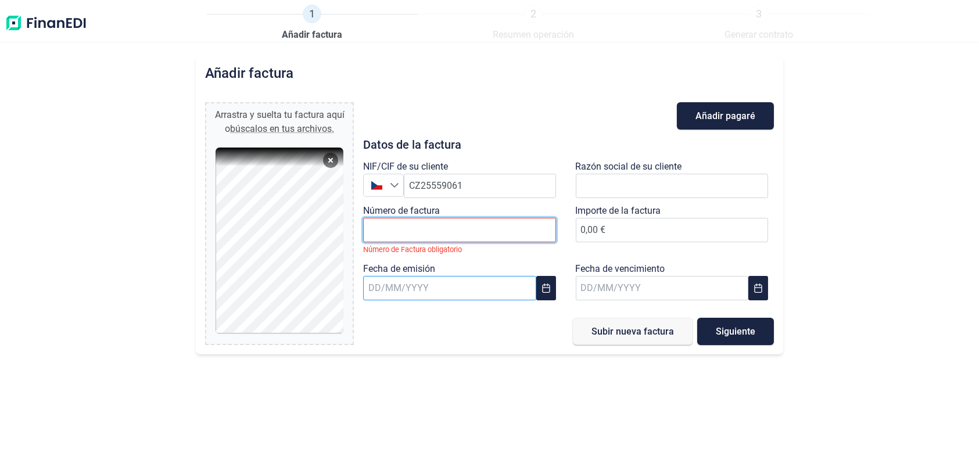
type input "r"
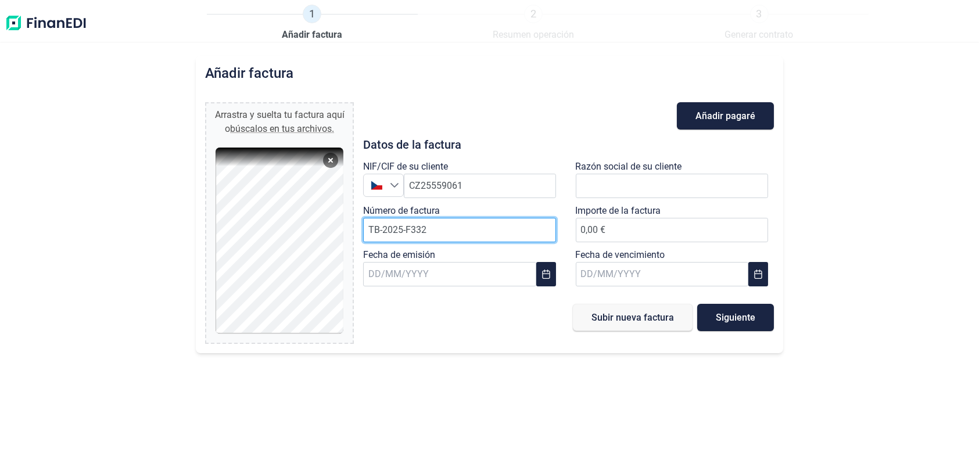
type input "TB-2025-F332"
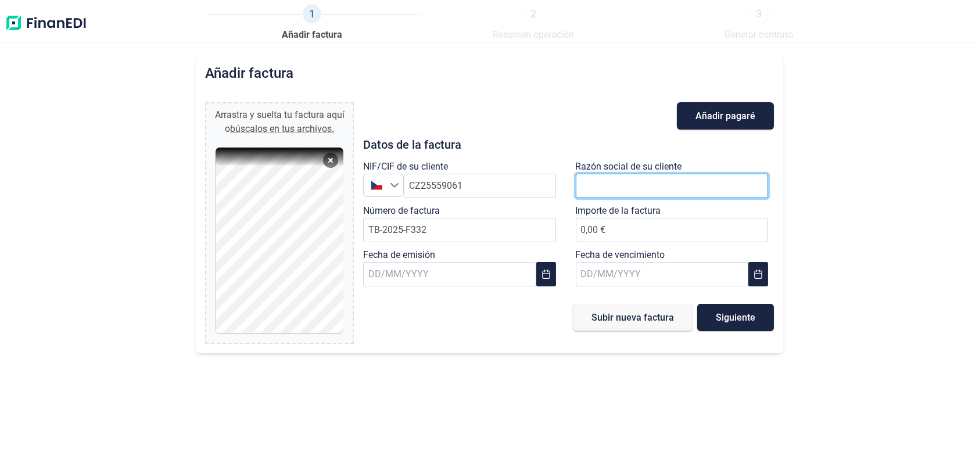
click at [647, 177] on input "text" at bounding box center [672, 186] width 193 height 24
type input "AMIPOL ZLIN S. R. O."
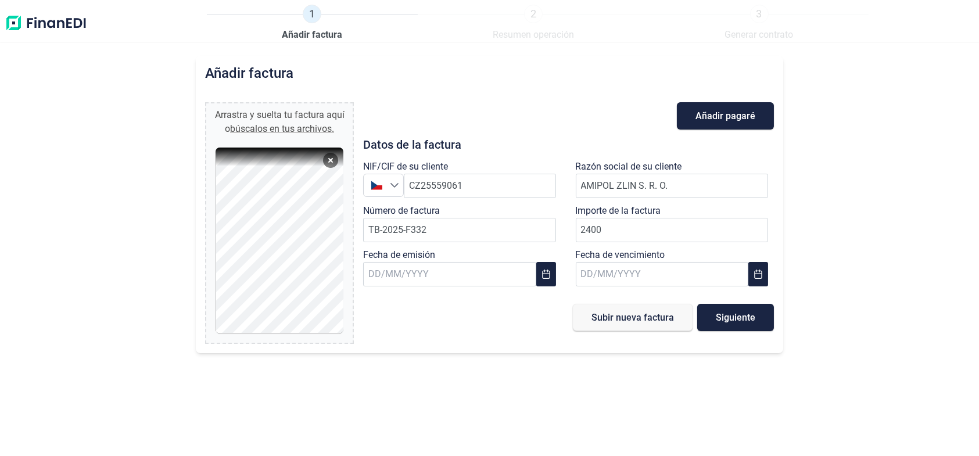
type input "2.400,00 €"
click at [477, 325] on div "Subir nueva factura Siguiente" at bounding box center [568, 317] width 411 height 27
click at [546, 278] on icon "Choose Date" at bounding box center [545, 274] width 9 height 9
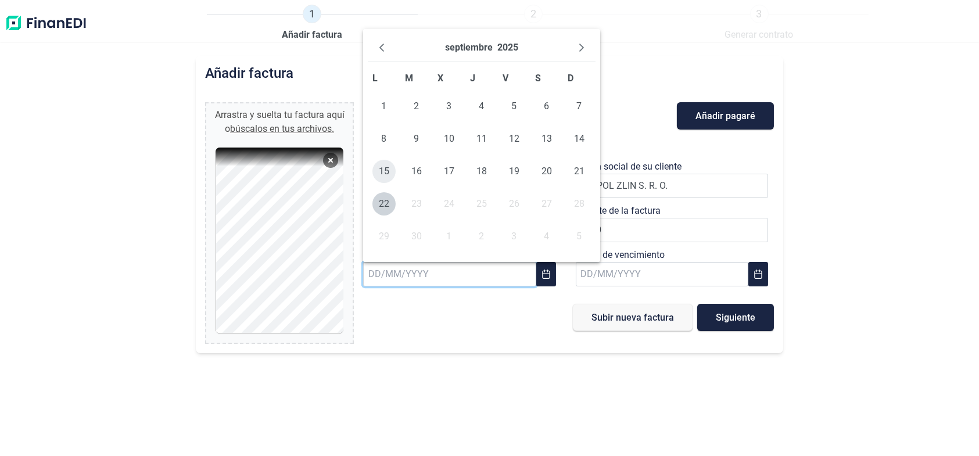
click at [386, 169] on span "15" at bounding box center [383, 171] width 23 height 23
type input "15/09/2025"
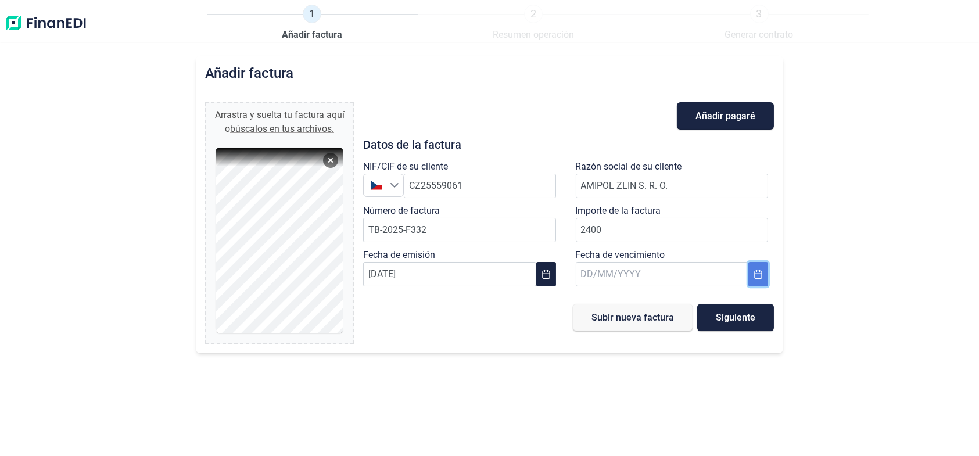
click at [757, 274] on icon "Choose Date" at bounding box center [757, 274] width 9 height 9
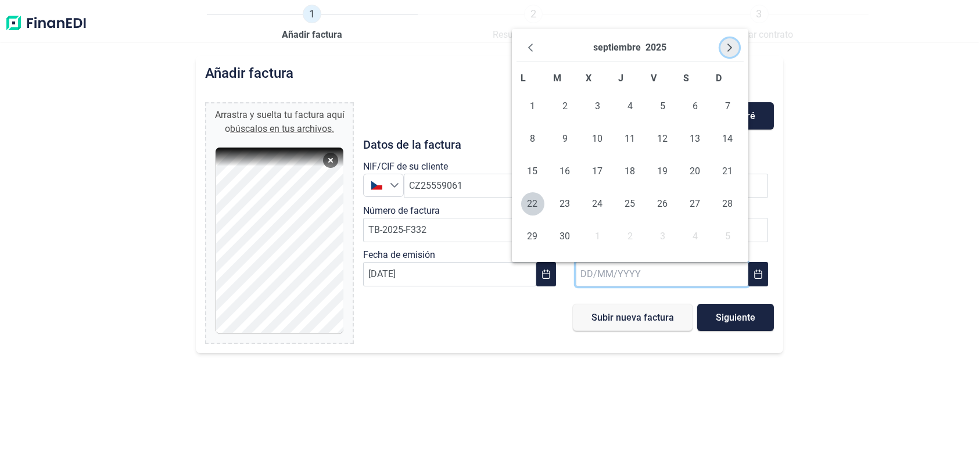
click at [731, 48] on icon "Next Month" at bounding box center [729, 47] width 9 height 9
click at [730, 43] on icon "Next Month" at bounding box center [729, 47] width 9 height 9
click at [663, 171] on span "14" at bounding box center [662, 171] width 23 height 23
type input "14/11/2025"
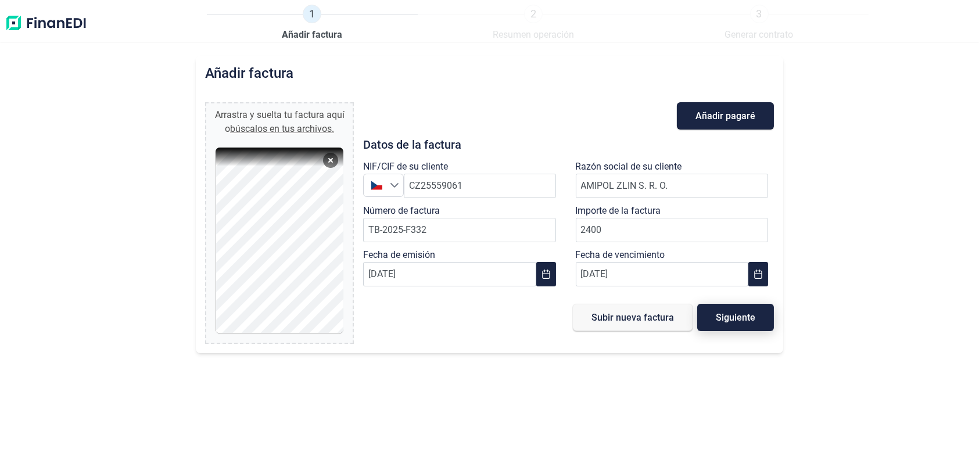
click at [728, 322] on button "Siguiente" at bounding box center [735, 317] width 77 height 27
type input "0,00 €"
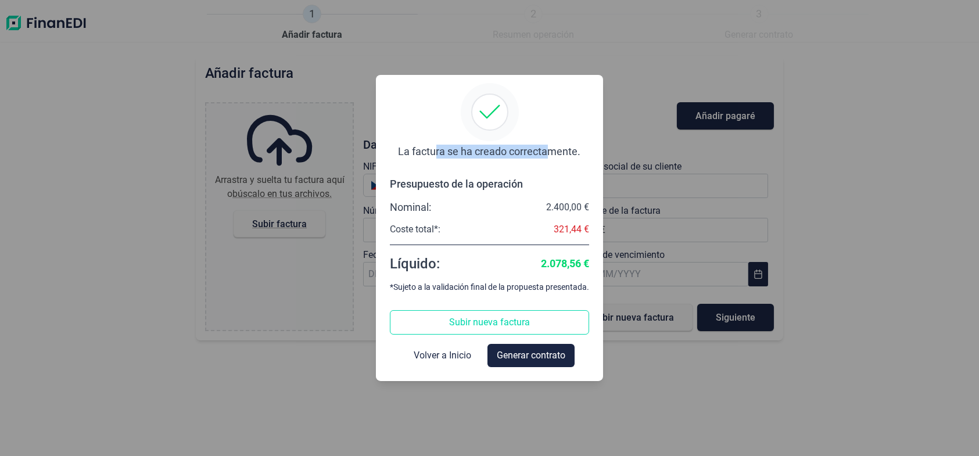
drag, startPoint x: 439, startPoint y: 157, endPoint x: 547, endPoint y: 156, distance: 108.6
click at [547, 156] on div "La factura se ha creado correctamente." at bounding box center [489, 152] width 182 height 14
click at [549, 170] on div "La factura se ha creado correctamente." at bounding box center [489, 136] width 182 height 84
drag, startPoint x: 394, startPoint y: 227, endPoint x: 469, endPoint y: 236, distance: 75.5
click at [441, 235] on div "Coste total*: 321,44 €" at bounding box center [489, 230] width 199 height 12
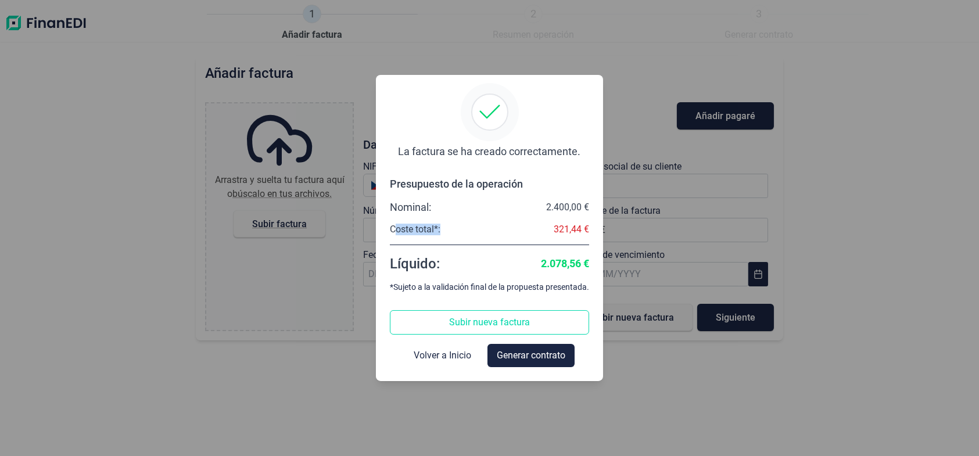
click at [475, 236] on div "Nominal: 2.400,00 € Coste total*: 321,44 € Líquido: 2.078,56 €" at bounding box center [489, 236] width 199 height 73
drag, startPoint x: 589, startPoint y: 289, endPoint x: 384, endPoint y: 273, distance: 205.7
click at [384, 273] on div "La factura se ha creado correctamente. Presupuesto de la operación Nominal: 2.4…" at bounding box center [489, 228] width 227 height 306
copy div "*Sujeto a la validación final de la propuesta presentada."
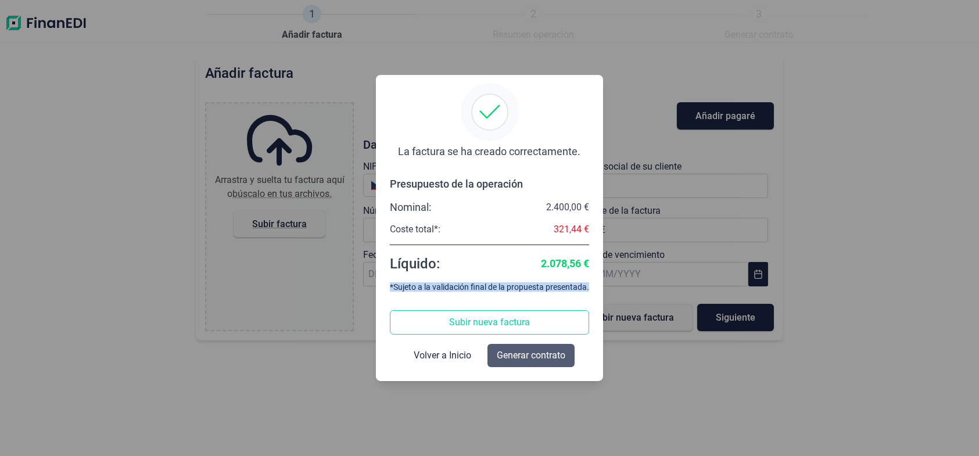
click at [527, 358] on span "Generar contrato" at bounding box center [531, 356] width 69 height 14
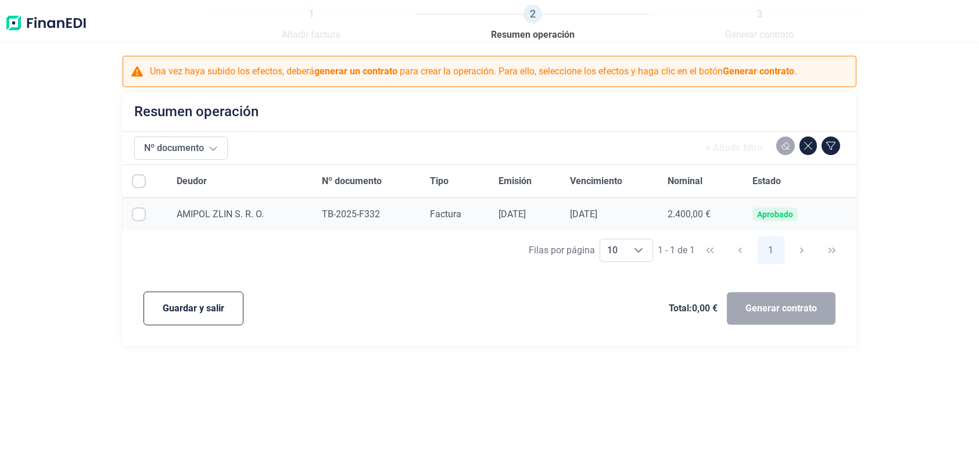
checkbox input "true"
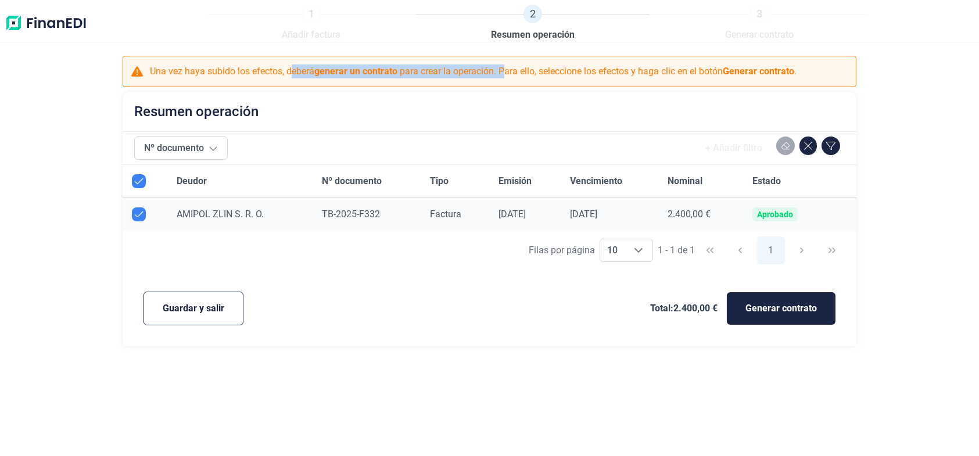
drag, startPoint x: 290, startPoint y: 72, endPoint x: 504, endPoint y: 66, distance: 213.2
click at [504, 66] on p "Una vez haya subido los efectos, deberá generar un contrato para crear la opera…" at bounding box center [473, 71] width 646 height 14
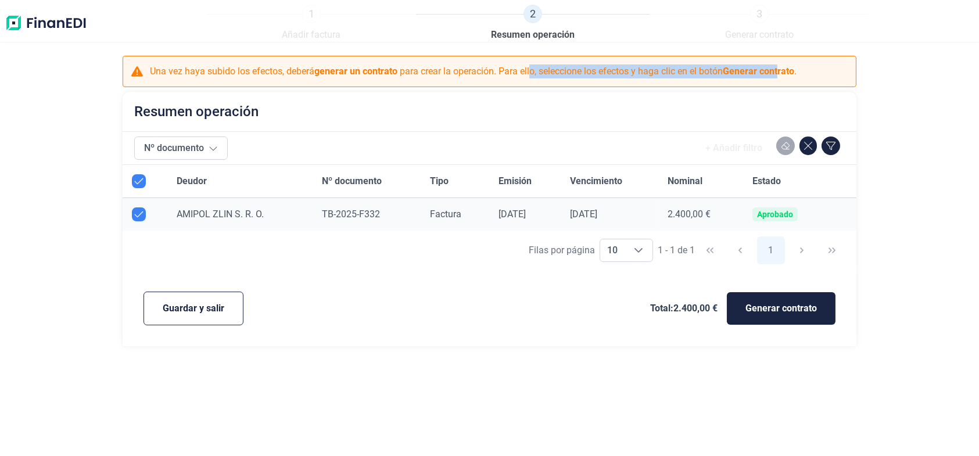
drag, startPoint x: 533, startPoint y: 72, endPoint x: 781, endPoint y: 74, distance: 248.0
click at [781, 74] on p "Una vez haya subido los efectos, deberá generar un contrato para crear la opera…" at bounding box center [473, 71] width 646 height 14
click at [770, 308] on span "Generar contrato" at bounding box center [780, 308] width 71 height 14
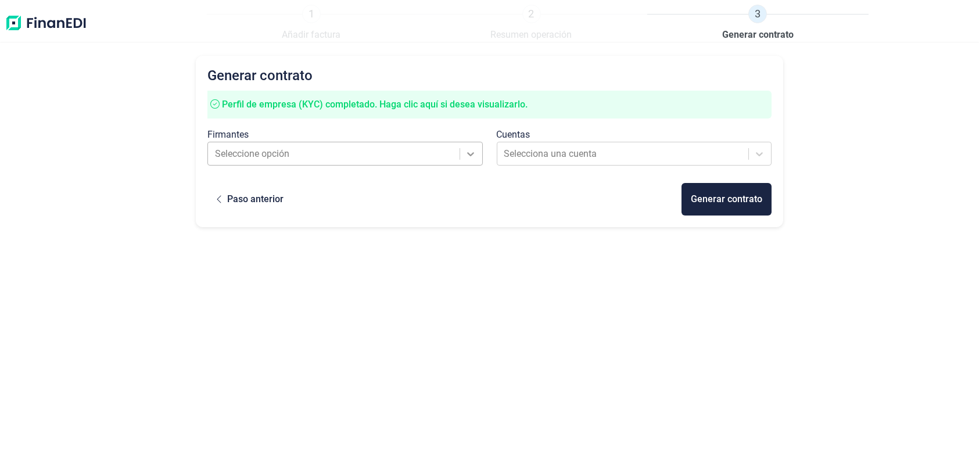
click at [468, 153] on icon at bounding box center [471, 154] width 12 height 12
click at [408, 218] on div "Generar contrato Perfil de empresa (KYC) completado. Haga clic aquí si desea vi…" at bounding box center [489, 141] width 587 height 171
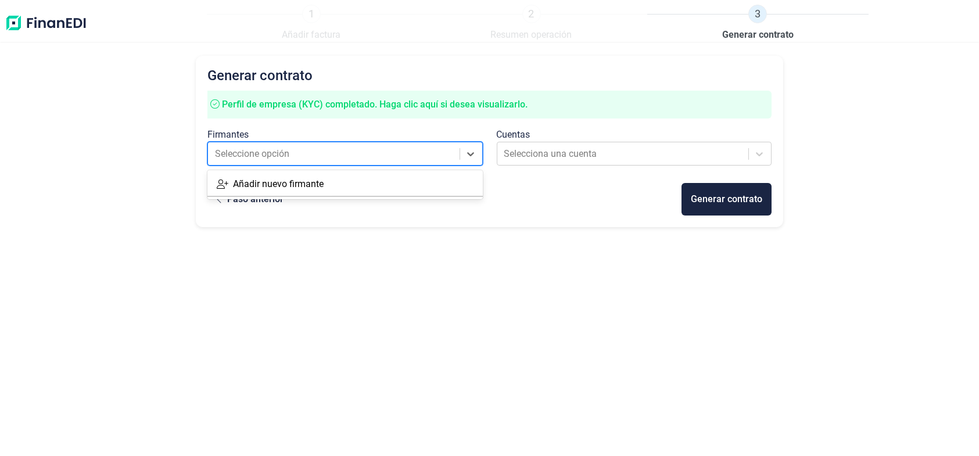
drag, startPoint x: 319, startPoint y: 153, endPoint x: 297, endPoint y: 174, distance: 30.0
click at [318, 153] on div at bounding box center [334, 154] width 239 height 16
click at [284, 187] on div "Añadir nuevo firmante" at bounding box center [278, 184] width 91 height 14
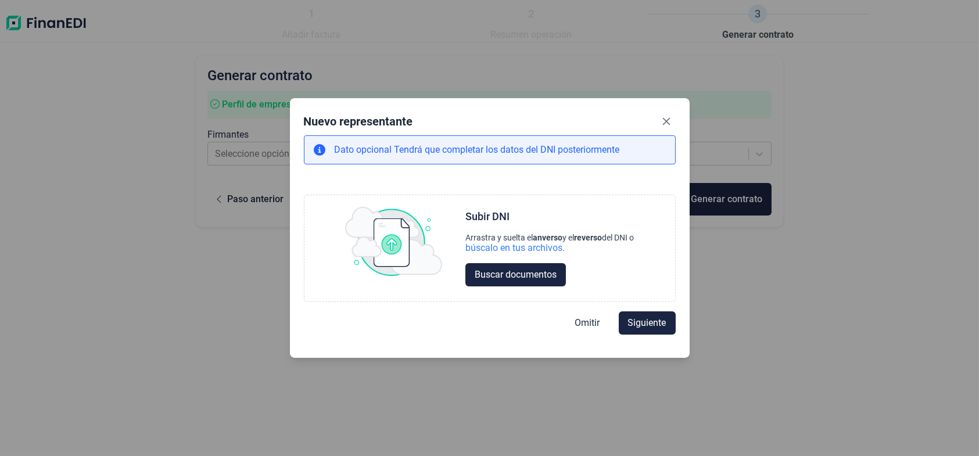
click at [661, 121] on button "Close" at bounding box center [666, 121] width 19 height 19
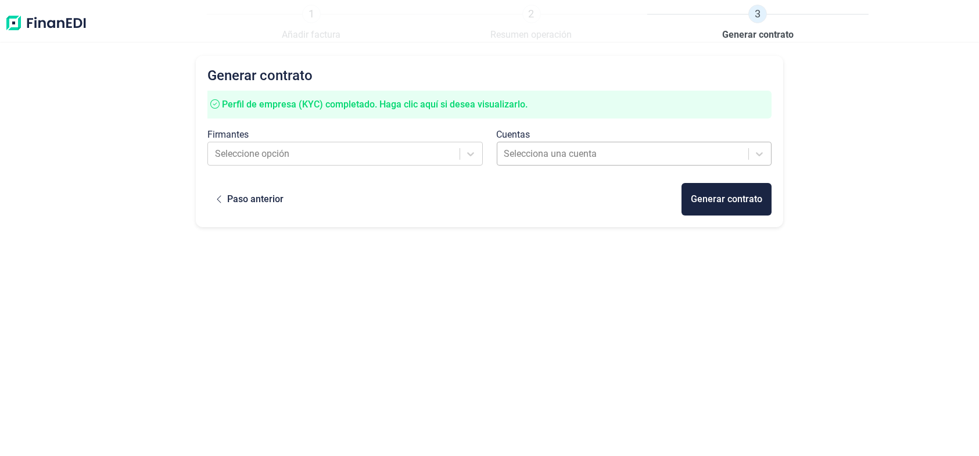
click at [573, 159] on div at bounding box center [623, 154] width 239 height 16
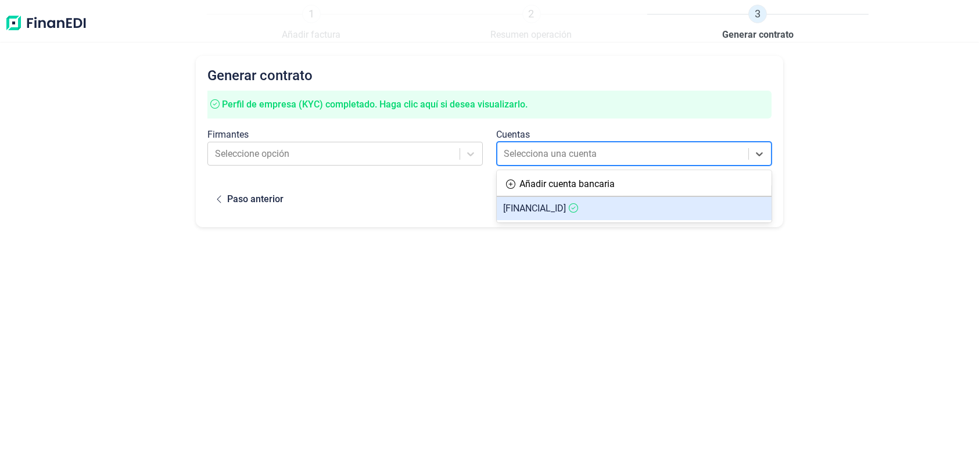
click at [557, 215] on article "ES3501280356690100055941" at bounding box center [634, 208] width 275 height 23
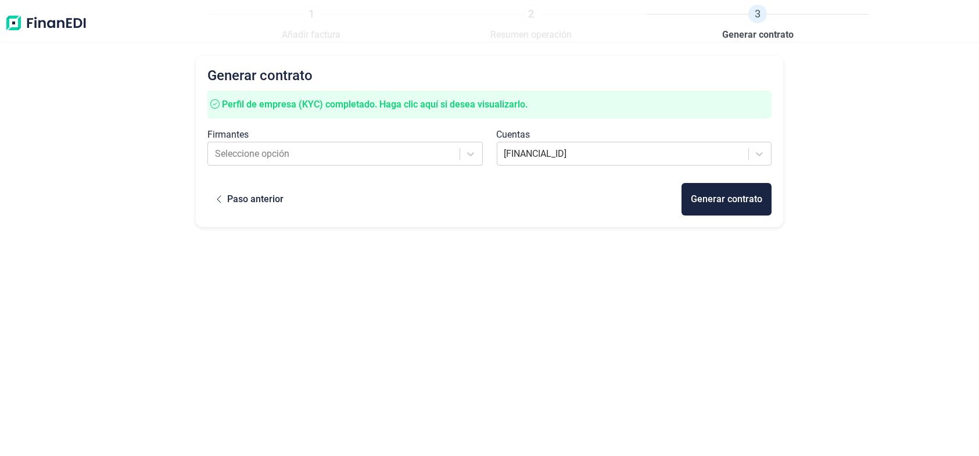
click at [465, 200] on div "Paso anterior Generar contrato" at bounding box center [489, 199] width 564 height 33
click at [278, 185] on button "Paso anterior" at bounding box center [249, 199] width 85 height 33
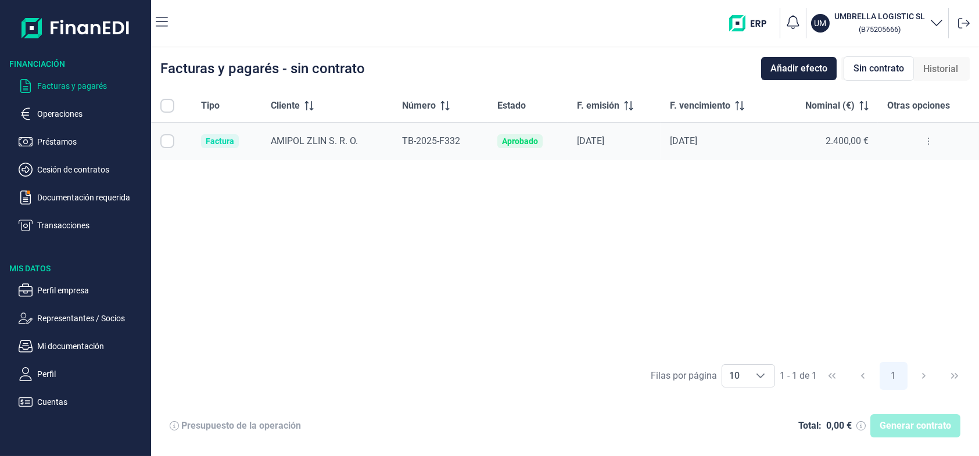
checkbox input "true"
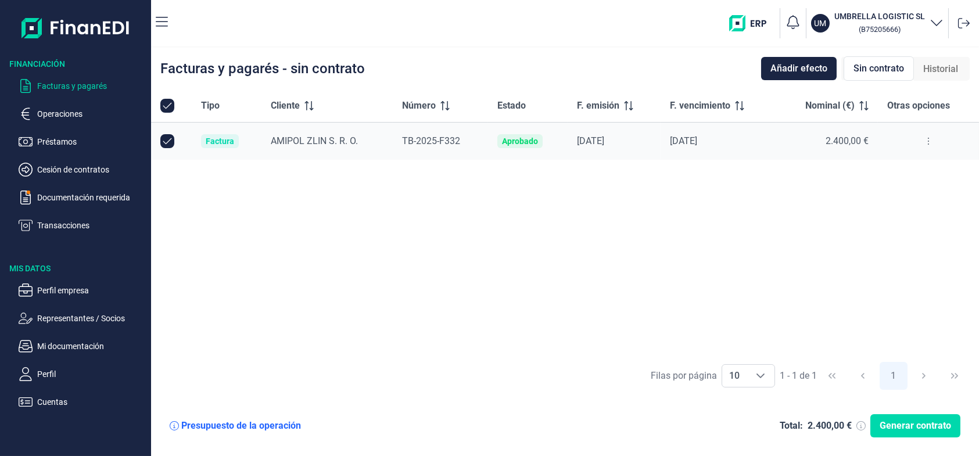
checkbox input "true"
click at [704, 132] on td "14/11/2025" at bounding box center [718, 142] width 116 height 38
click at [941, 146] on div at bounding box center [928, 141] width 82 height 19
click at [927, 138] on icon at bounding box center [928, 140] width 2 height 9
click at [888, 168] on span "Ver detalle de la factura" at bounding box center [886, 170] width 85 height 12
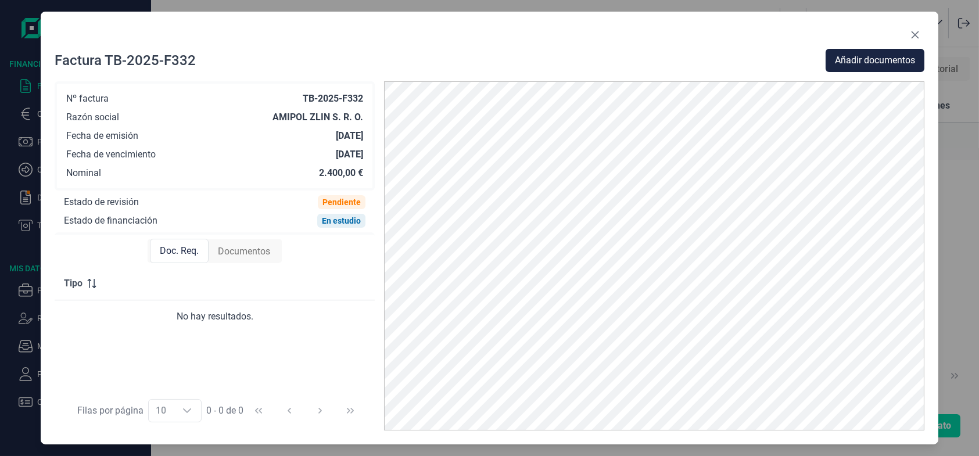
click at [251, 242] on div "Documentos" at bounding box center [244, 251] width 71 height 23
click at [171, 248] on span "Doc. Req." at bounding box center [178, 252] width 39 height 14
click at [253, 252] on span "Documentos" at bounding box center [244, 252] width 52 height 14
click at [158, 248] on div "Doc. Req." at bounding box center [179, 251] width 58 height 23
click at [916, 28] on button "Close" at bounding box center [915, 35] width 19 height 19
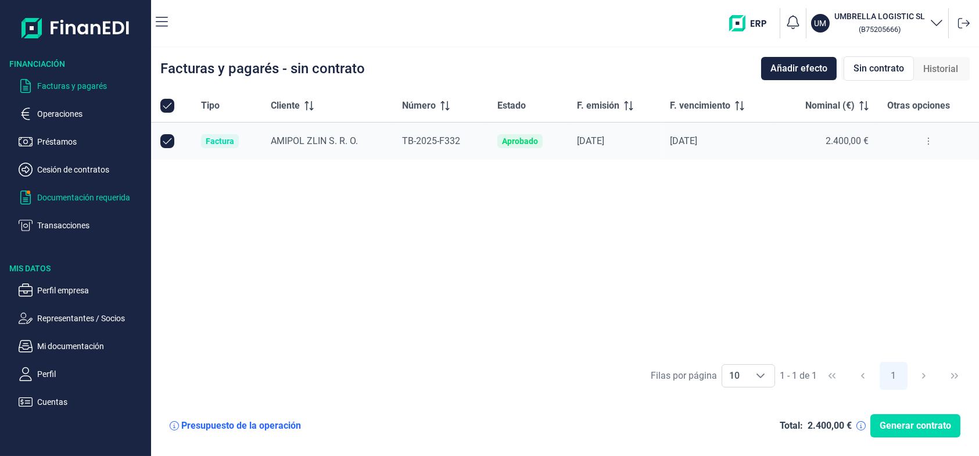
click at [63, 197] on p "Documentación requerida" at bounding box center [91, 198] width 109 height 14
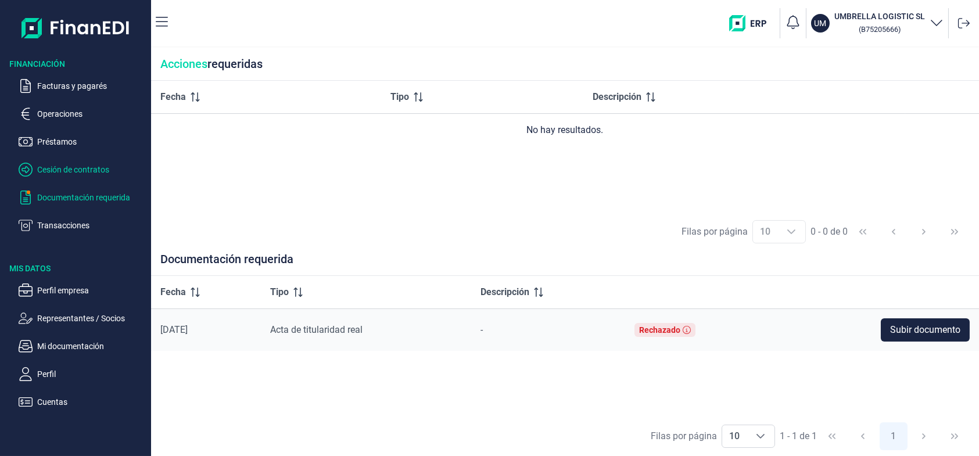
click at [60, 168] on p "Cesión de contratos" at bounding box center [91, 170] width 109 height 14
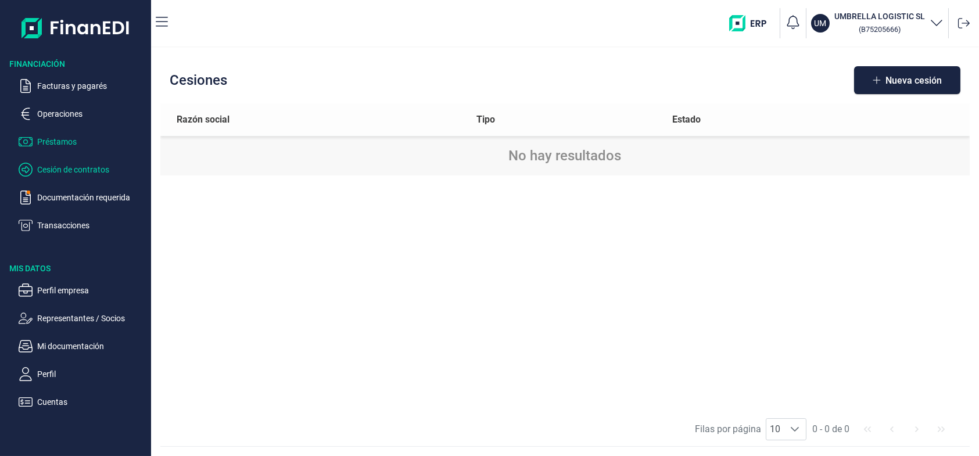
click at [52, 140] on p "Préstamos" at bounding box center [91, 142] width 109 height 14
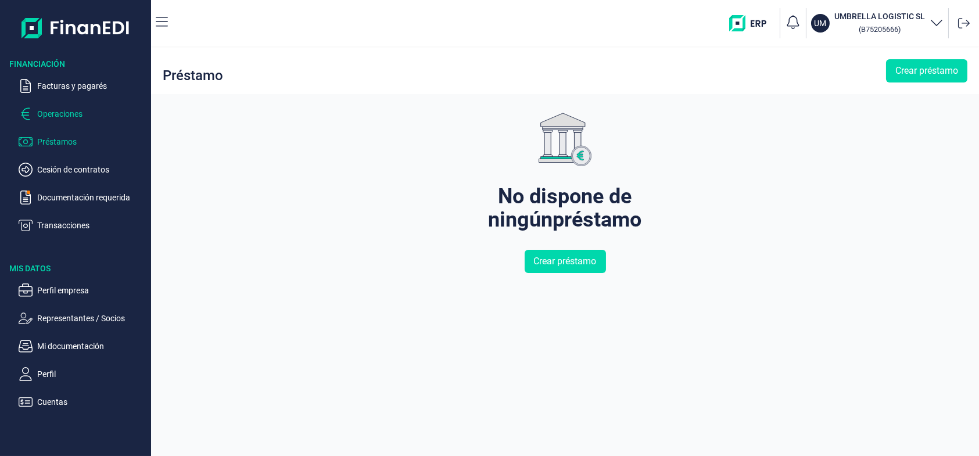
click at [56, 115] on p "Operaciones" at bounding box center [91, 114] width 109 height 14
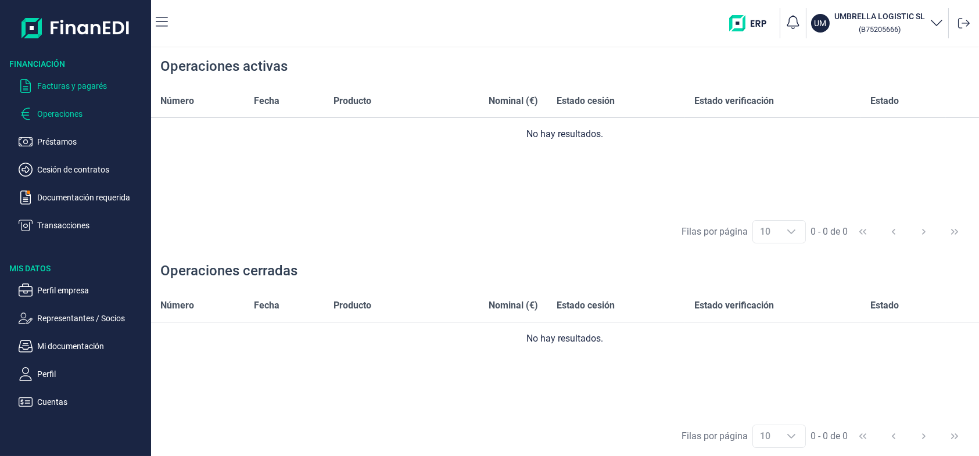
click at [80, 81] on p "Facturas y pagarés" at bounding box center [91, 86] width 109 height 14
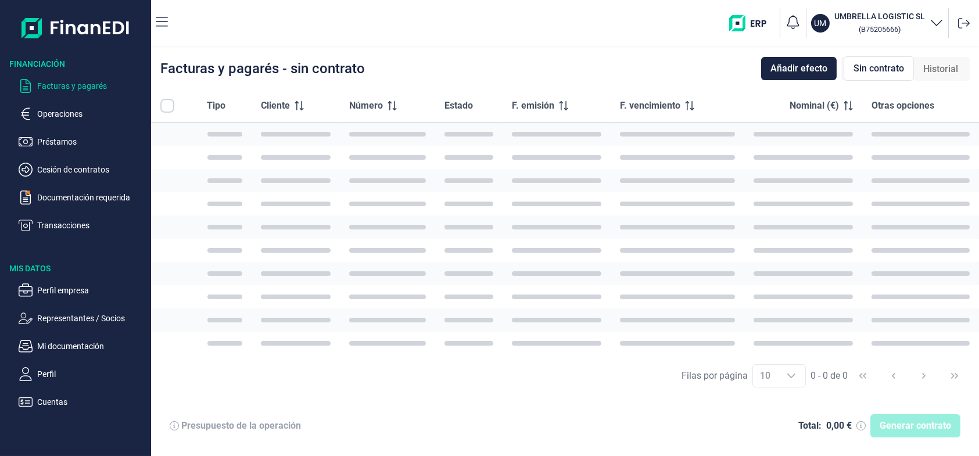
checkbox input "true"
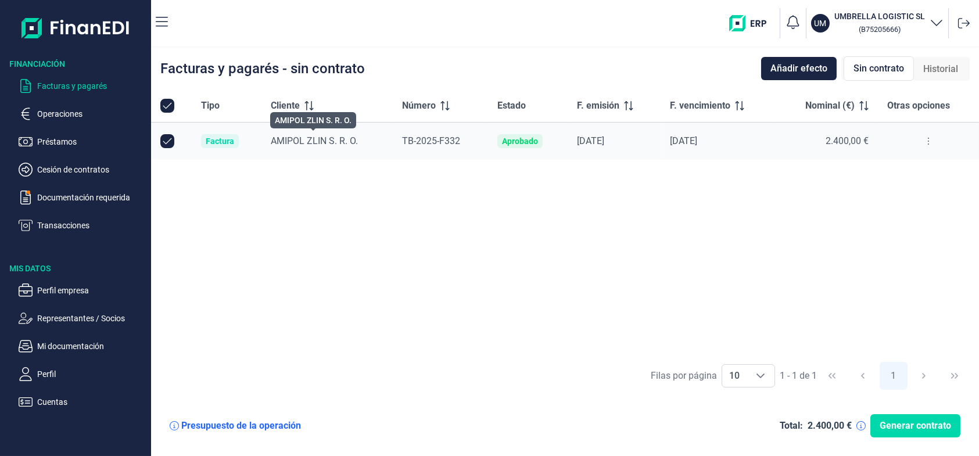
click at [353, 136] on span "AMIPOL ZLIN S. R. O." at bounding box center [314, 140] width 87 height 11
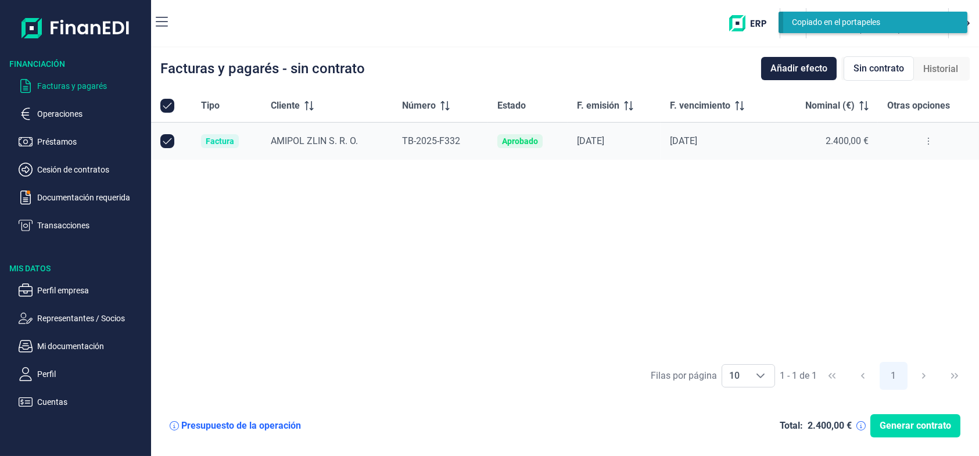
click at [423, 132] on td "TB-2025-F332" at bounding box center [440, 142] width 95 height 38
click at [927, 140] on icon at bounding box center [928, 140] width 2 height 9
click at [895, 173] on span "Ver detalle de la factura" at bounding box center [886, 170] width 85 height 12
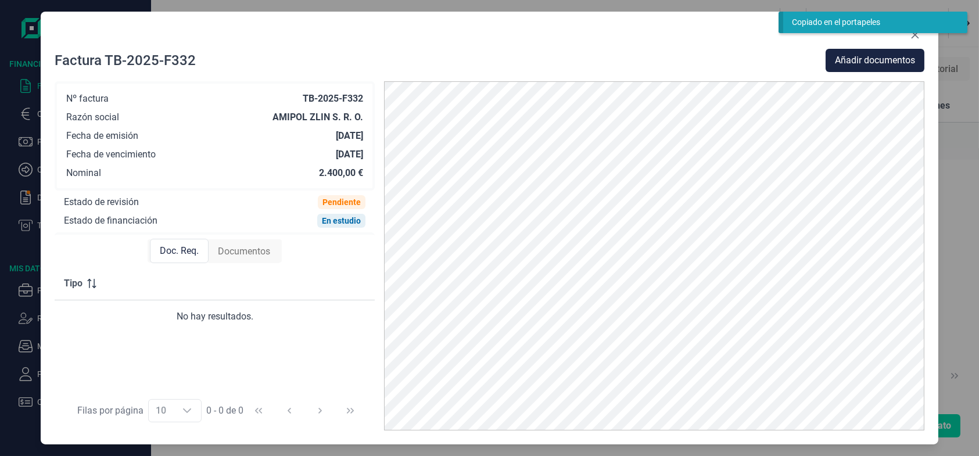
click at [231, 257] on span "Documentos" at bounding box center [244, 252] width 52 height 14
click at [176, 250] on span "Doc. Req." at bounding box center [178, 252] width 39 height 14
drag, startPoint x: 340, startPoint y: 220, endPoint x: 351, endPoint y: 243, distance: 26.5
click at [360, 222] on div "En estudio" at bounding box center [341, 220] width 39 height 9
click at [351, 244] on div "Doc. Req. Documentos" at bounding box center [215, 251] width 320 height 33
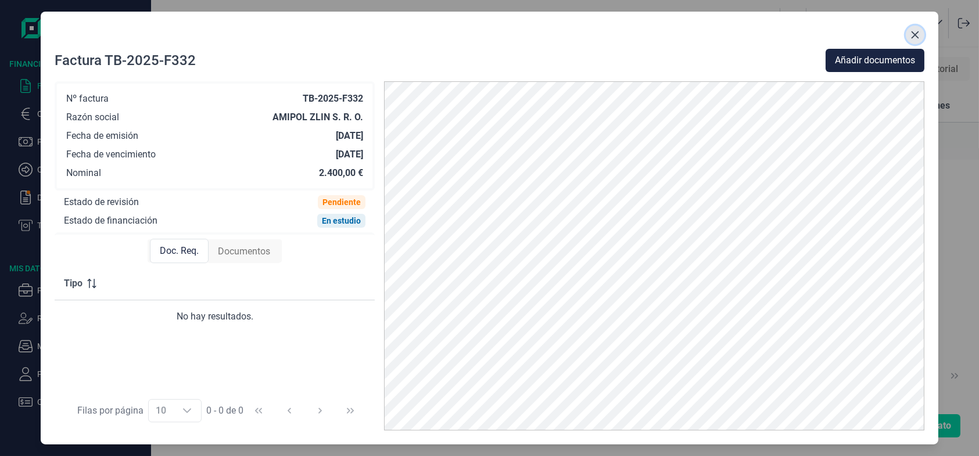
click at [911, 36] on icon "Close" at bounding box center [914, 34] width 9 height 9
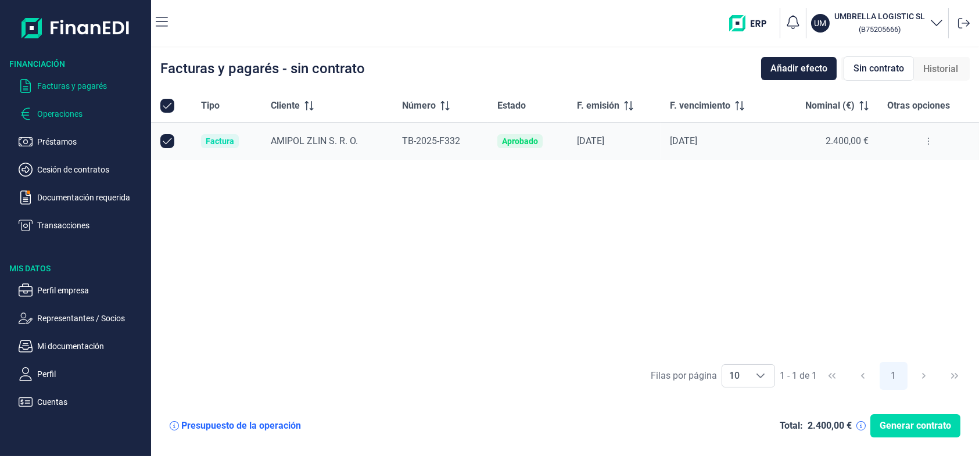
click at [74, 118] on p "Operaciones" at bounding box center [91, 114] width 109 height 14
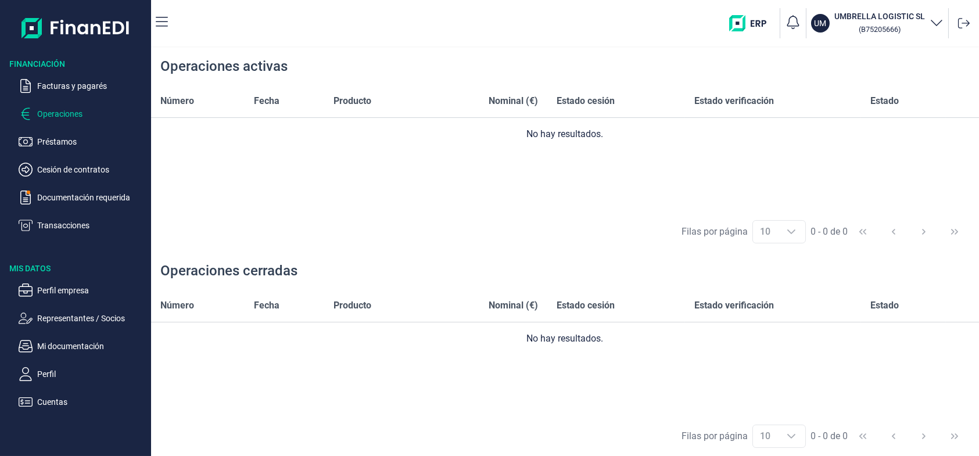
click at [69, 94] on ul "Facturas y pagarés Operaciones Préstamos Cesión de contratos Documentación requ…" at bounding box center [75, 151] width 151 height 163
click at [66, 88] on p "Facturas y pagarés" at bounding box center [91, 86] width 109 height 14
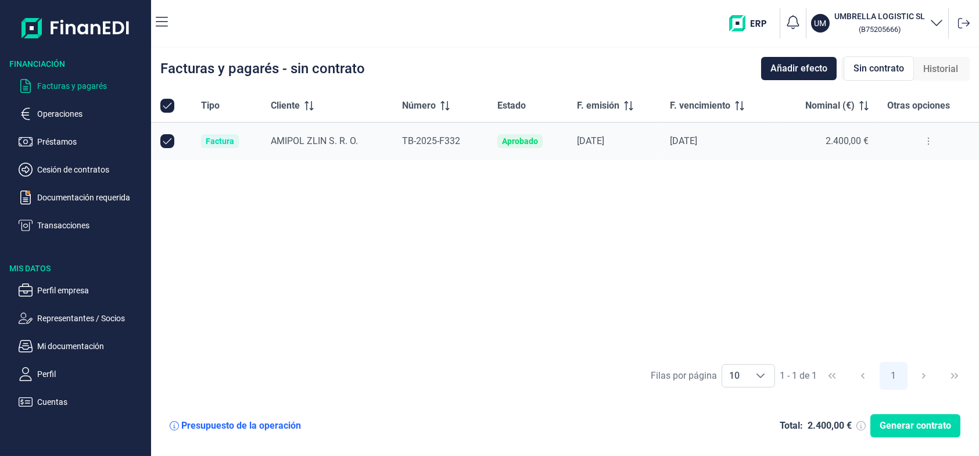
checkbox input "true"
click at [67, 92] on p "Facturas y pagarés" at bounding box center [91, 86] width 109 height 14
click at [70, 191] on p "Documentación requerida" at bounding box center [91, 198] width 109 height 14
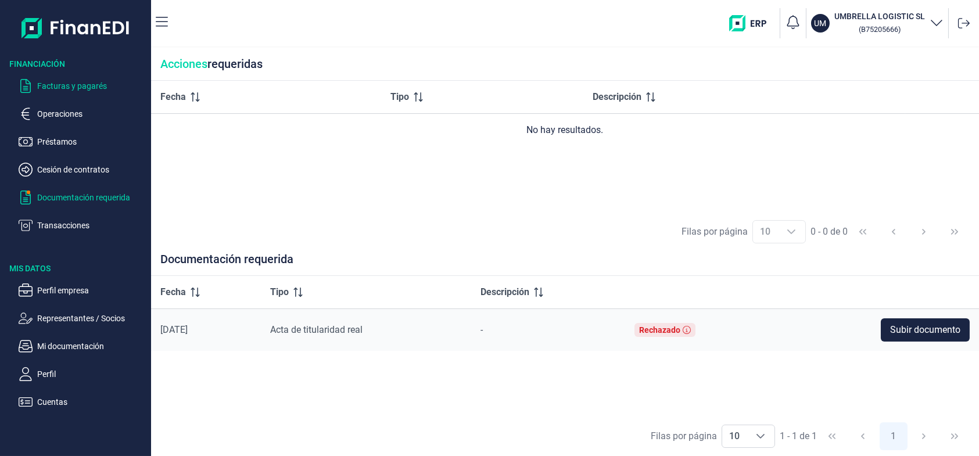
click at [74, 91] on p "Facturas y pagarés" at bounding box center [91, 86] width 109 height 14
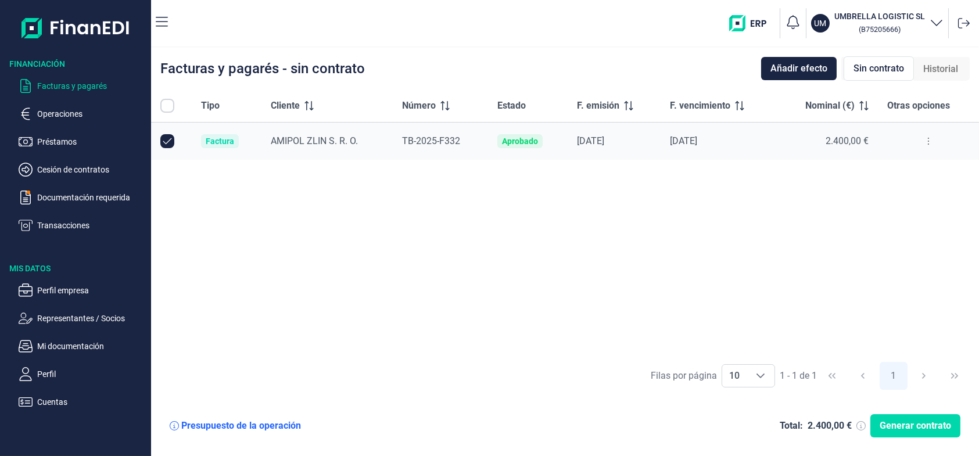
checkbox input "true"
click at [74, 191] on p "Documentación requerida" at bounding box center [91, 198] width 109 height 14
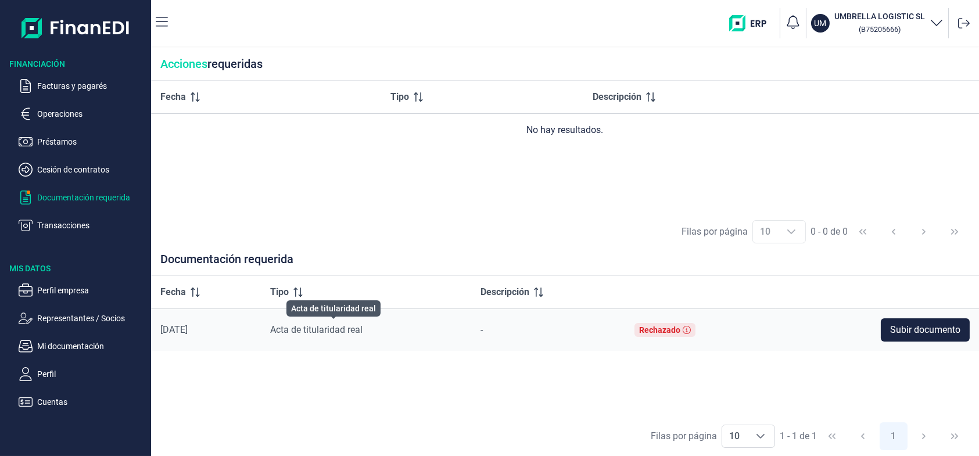
click at [360, 329] on span "Acta de titularidad real" at bounding box center [316, 329] width 92 height 11
click at [949, 328] on span "Subir documento" at bounding box center [925, 330] width 70 height 14
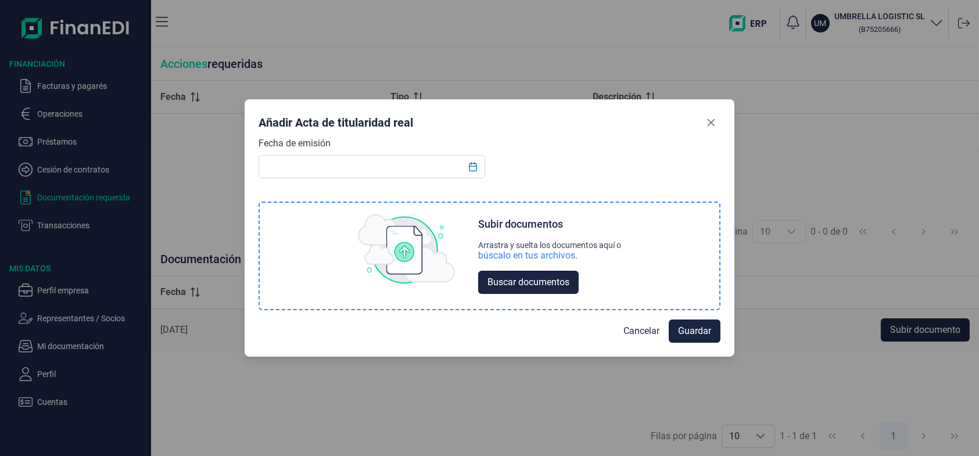
click at [515, 264] on div "Subir documentos Arrastra y suelta los documentos aquí o búscalo en tus archivo…" at bounding box center [549, 255] width 143 height 77
click at [518, 282] on span "Buscar documentos" at bounding box center [528, 282] width 82 height 14
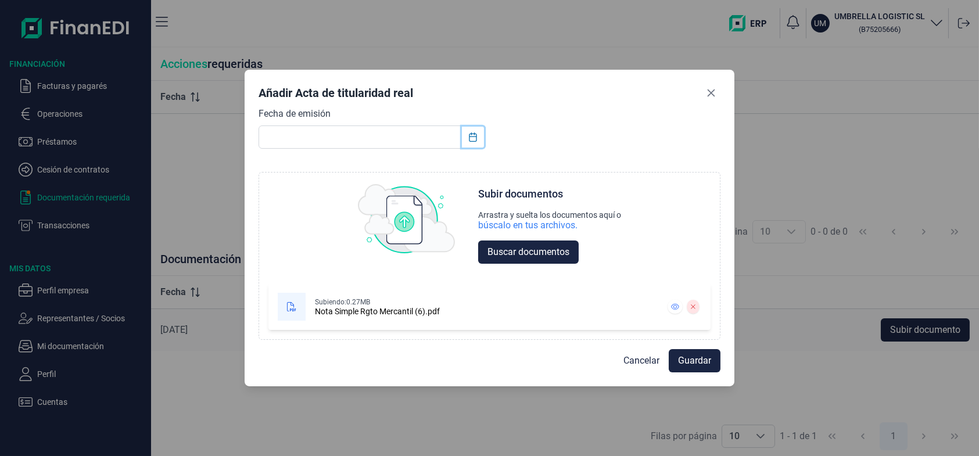
click at [473, 138] on icon "Choose Date" at bounding box center [472, 136] width 9 height 9
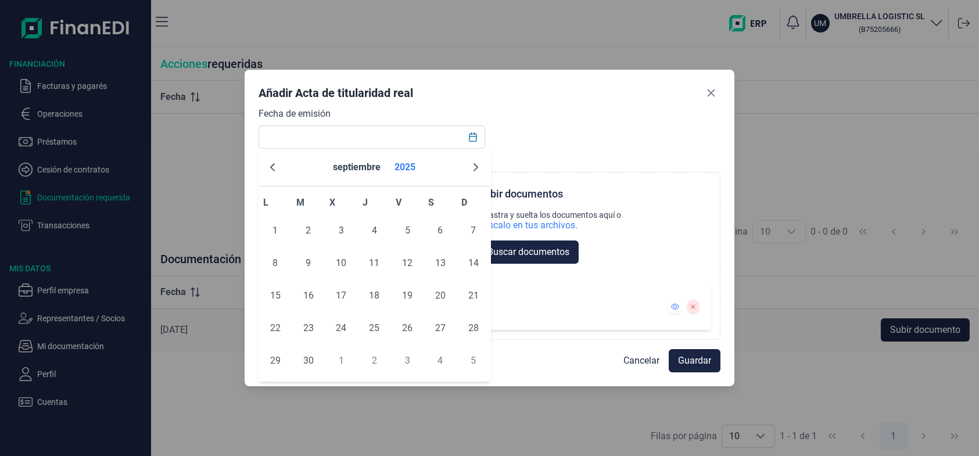
click at [396, 166] on button "2025" at bounding box center [405, 167] width 30 height 28
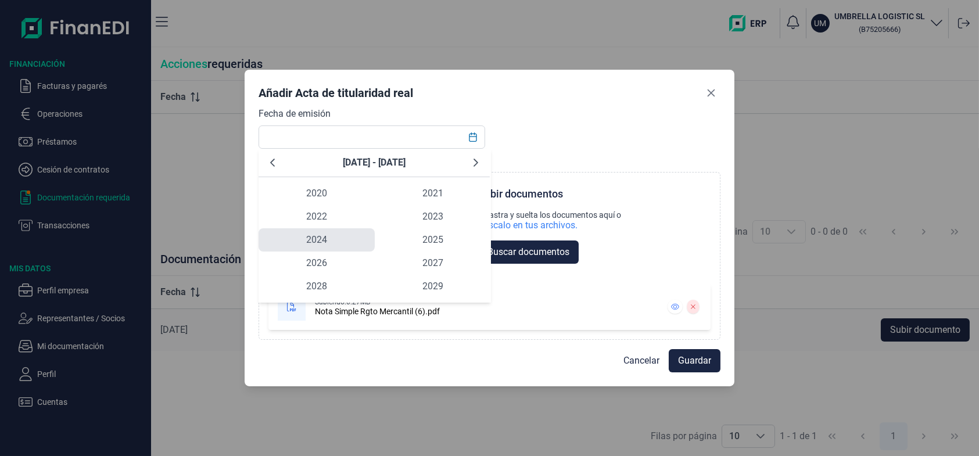
click at [334, 239] on span "2024" at bounding box center [316, 239] width 116 height 23
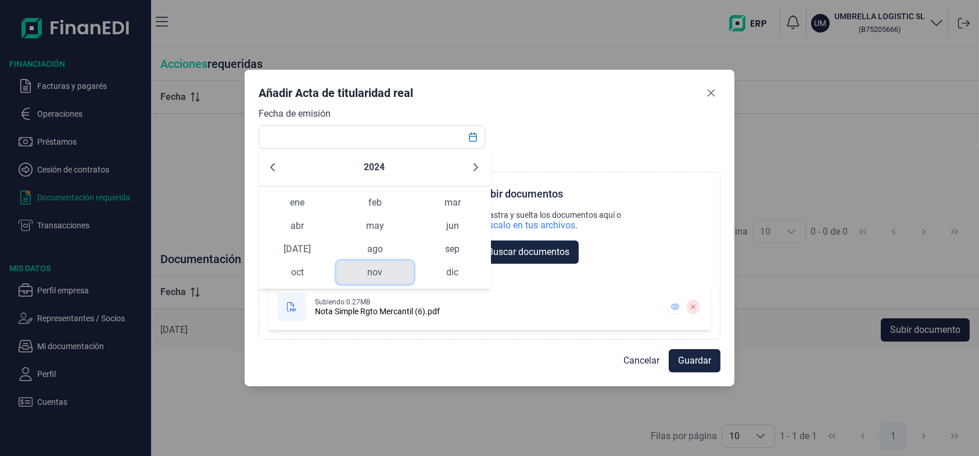
click at [391, 271] on span "nov" at bounding box center [374, 272] width 77 height 23
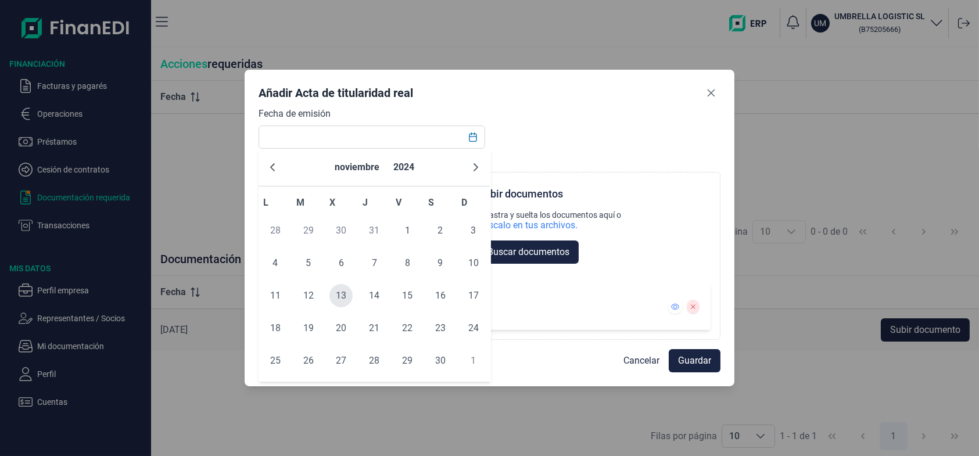
click at [331, 293] on span "13" at bounding box center [340, 295] width 23 height 23
type input "13/11/2024"
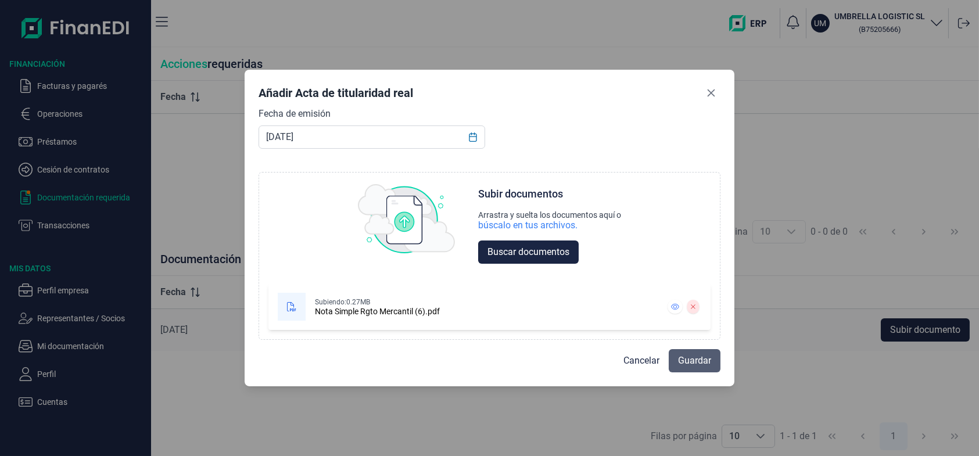
click at [675, 361] on button "Guardar" at bounding box center [695, 360] width 52 height 23
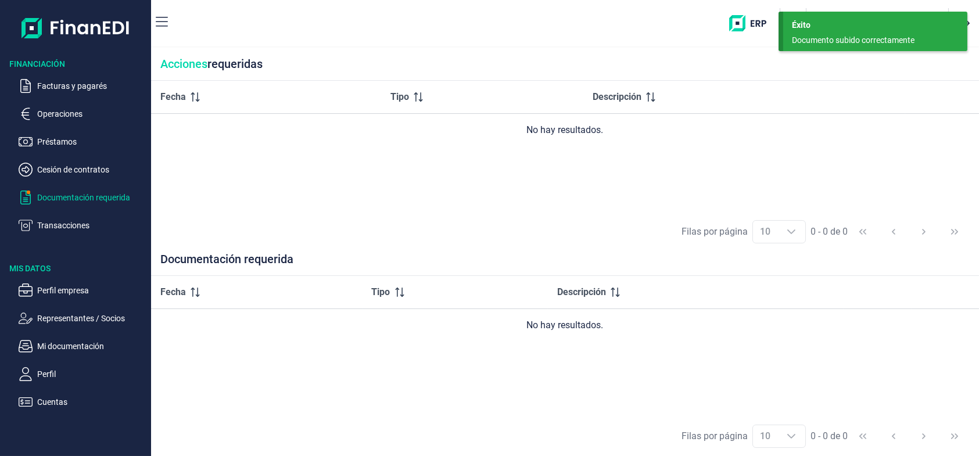
click at [71, 161] on ul "Facturas y pagarés Operaciones Préstamos Cesión de contratos Documentación requ…" at bounding box center [75, 151] width 151 height 163
click at [68, 83] on p "Facturas y pagarés" at bounding box center [91, 86] width 109 height 14
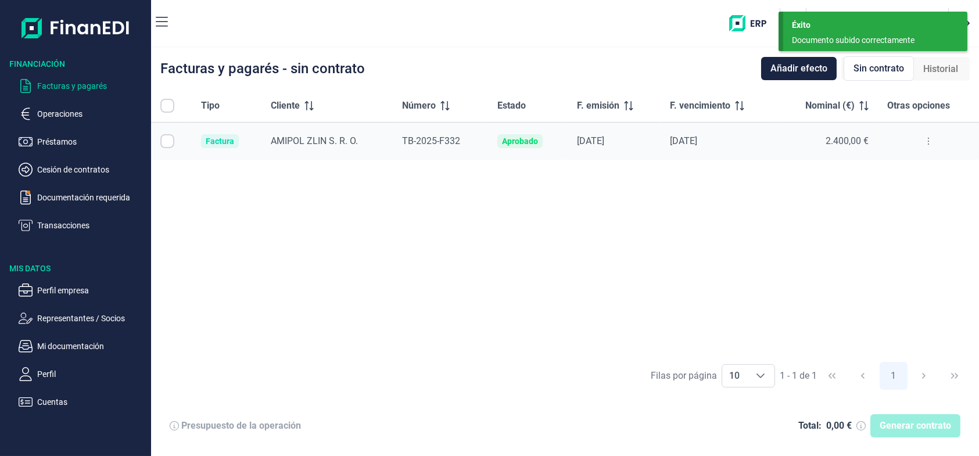
checkbox input "true"
